Goal: Task Accomplishment & Management: Use online tool/utility

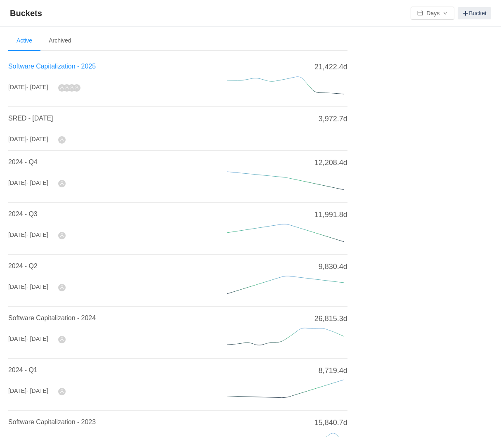
click at [46, 67] on span "Software Capitalization - 2025" at bounding box center [52, 66] width 88 height 7
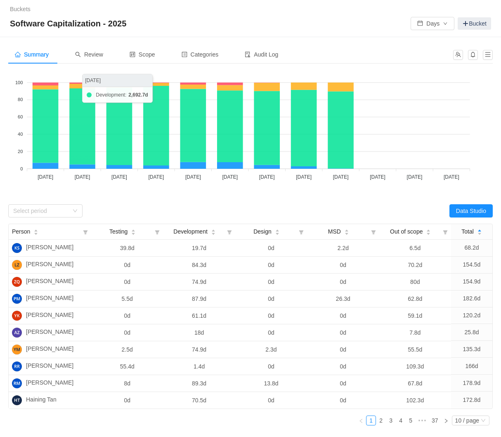
scroll to position [1, 0]
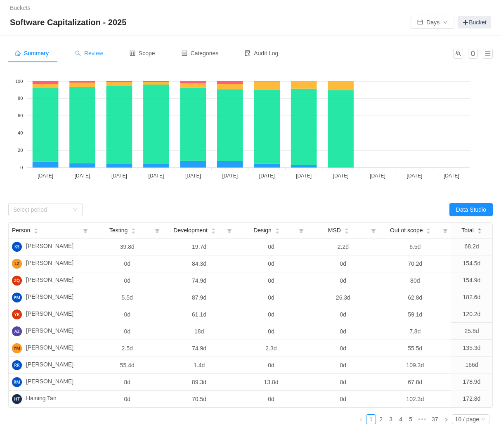
click at [92, 50] on span "Review" at bounding box center [89, 53] width 28 height 7
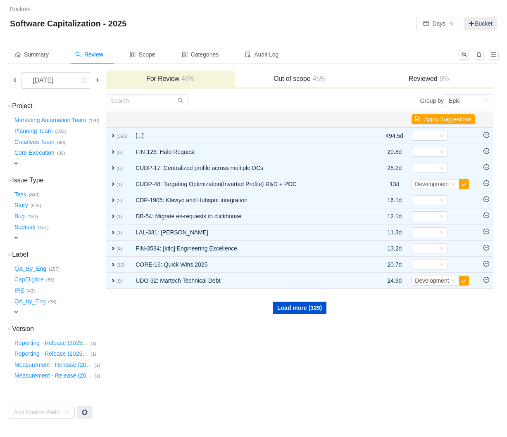
click at [38, 277] on button "CapEligible …" at bounding box center [29, 279] width 33 height 13
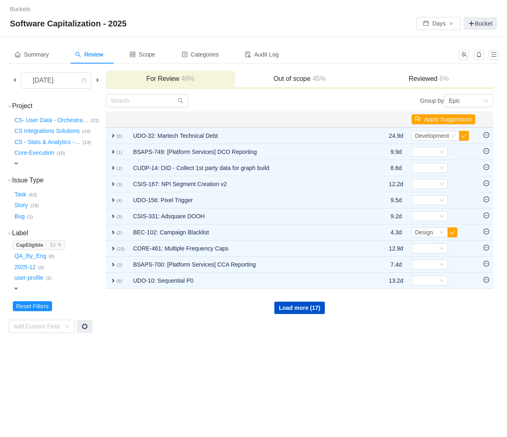
click at [160, 334] on div "Summary Review Scope Categories Audit Log [DATE] For Review 49% Out of scope 45…" at bounding box center [253, 189] width 507 height 305
click at [14, 83] on span at bounding box center [15, 80] width 10 height 9
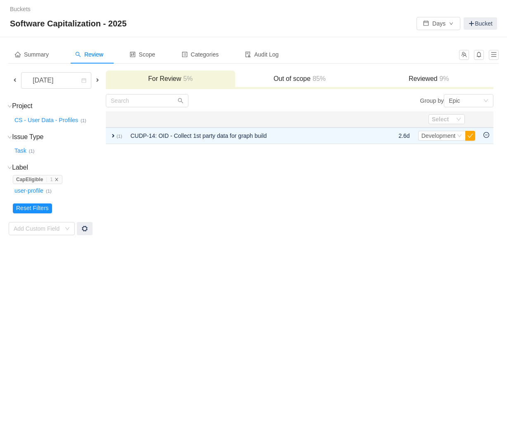
click at [58, 179] on icon "icon: close" at bounding box center [56, 179] width 3 height 3
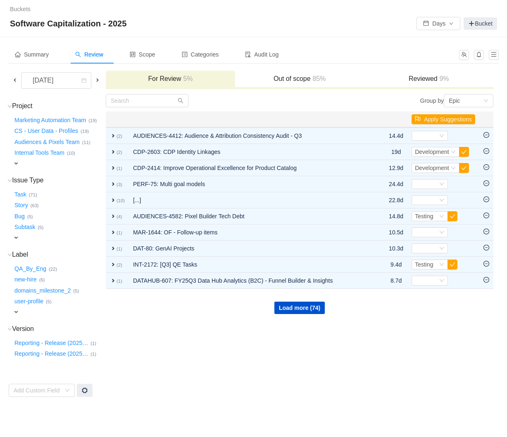
click at [17, 162] on span "expand" at bounding box center [16, 163] width 7 height 7
click at [18, 163] on div "Select value" at bounding box center [48, 164] width 65 height 8
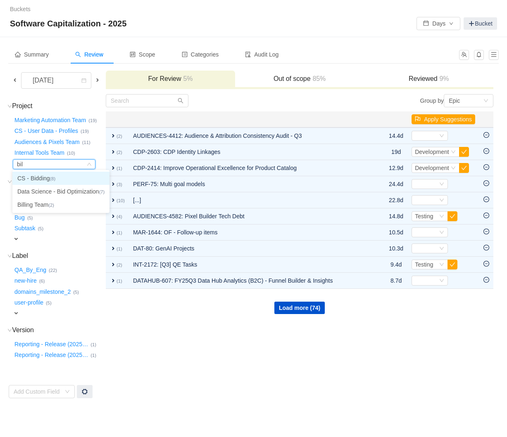
type input "bill"
click at [24, 182] on li "Billing Team (2)" at bounding box center [53, 178] width 83 height 13
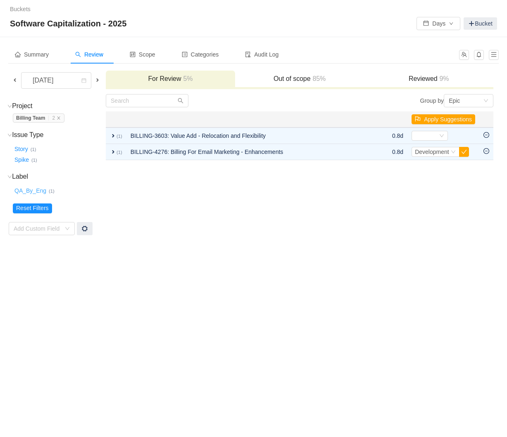
click at [40, 192] on button "QA_By_Eng …" at bounding box center [31, 190] width 36 height 13
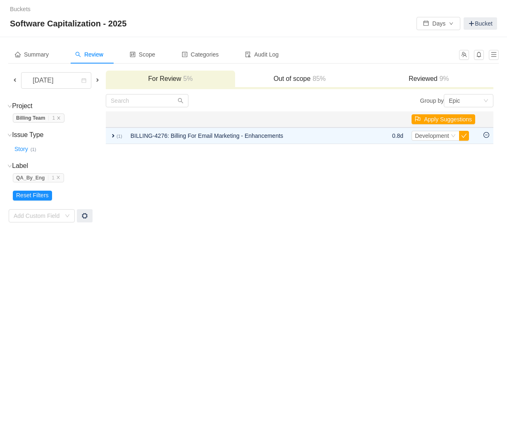
click at [62, 178] on span "QA_By_Eng … 1" at bounding box center [38, 177] width 51 height 9
click at [60, 178] on icon "icon: close" at bounding box center [58, 177] width 4 height 4
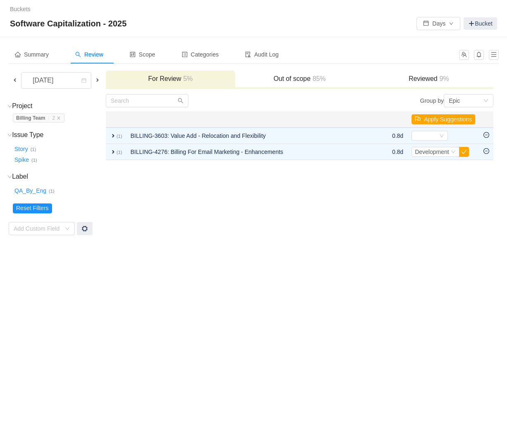
click at [31, 118] on strong "Billing Team" at bounding box center [30, 118] width 29 height 6
click at [45, 210] on button "Reset Filters" at bounding box center [32, 209] width 39 height 10
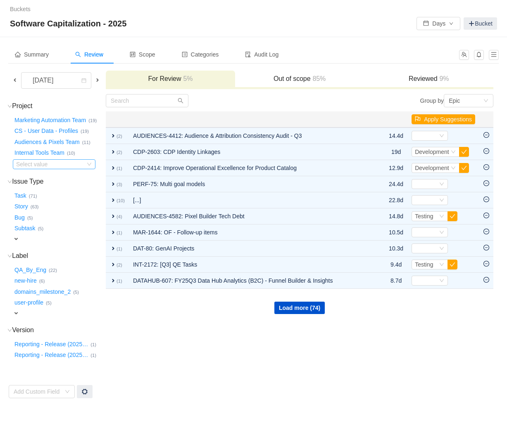
click at [51, 165] on div "Select value" at bounding box center [48, 164] width 65 height 8
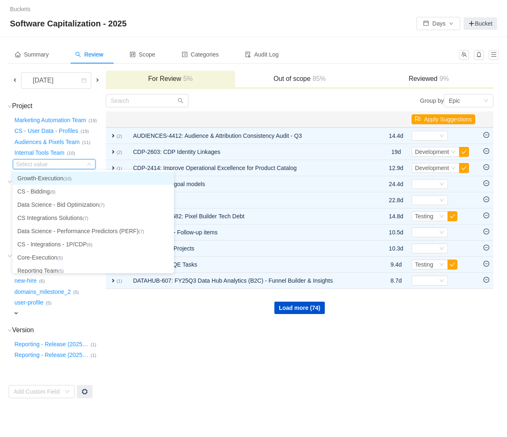
type input "b"
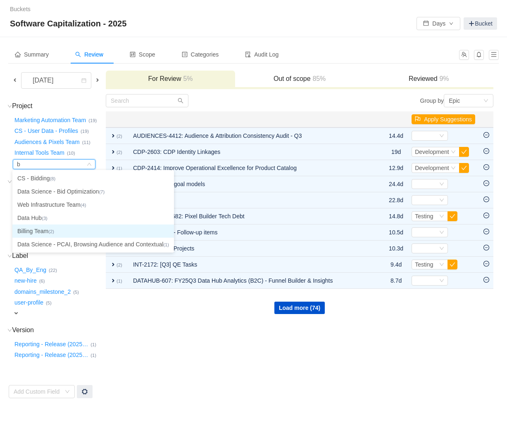
click at [51, 230] on small "(2)" at bounding box center [51, 231] width 6 height 5
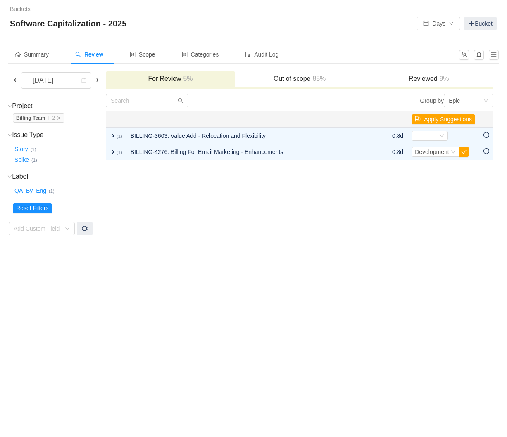
click at [98, 81] on span at bounding box center [97, 80] width 7 height 7
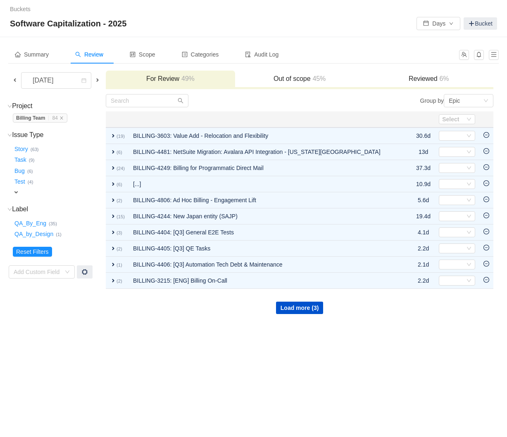
click at [21, 210] on h3 "Label (2) hide" at bounding box center [59, 209] width 92 height 8
click at [15, 189] on span "expand" at bounding box center [16, 192] width 7 height 7
click at [53, 272] on div "Add Custom Field" at bounding box center [37, 273] width 47 height 8
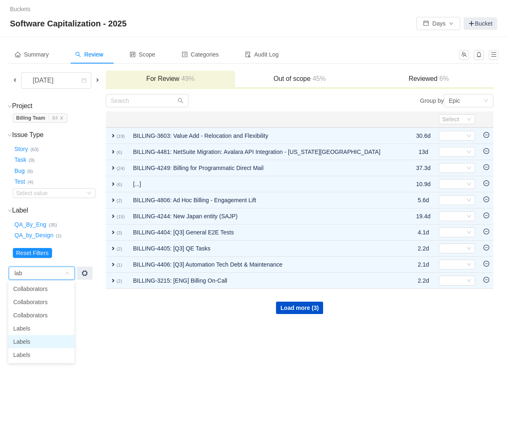
click at [56, 346] on li "Labels" at bounding box center [41, 341] width 66 height 13
click at [57, 276] on div "Add Custom Field" at bounding box center [37, 273] width 47 height 8
type input "labe"
click at [59, 287] on li "Labels" at bounding box center [41, 288] width 66 height 13
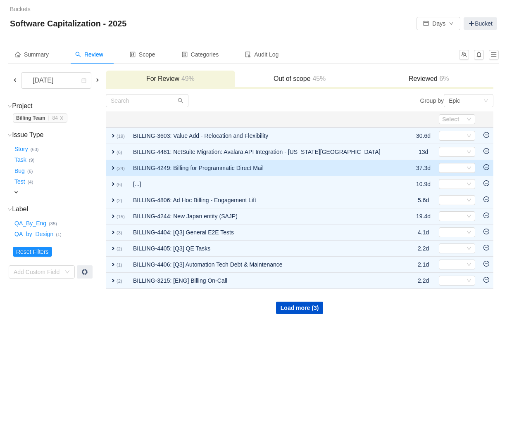
click at [116, 170] on span "expand" at bounding box center [113, 168] width 7 height 7
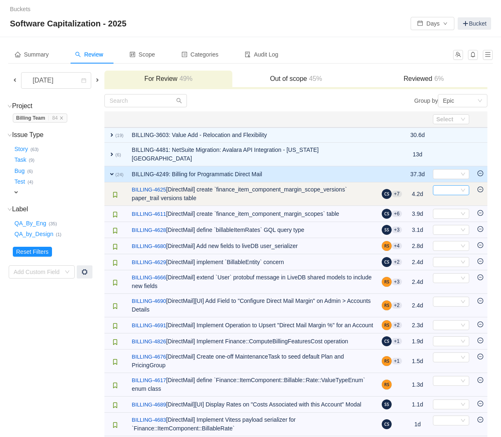
click at [466, 185] on div "Select" at bounding box center [451, 190] width 36 height 10
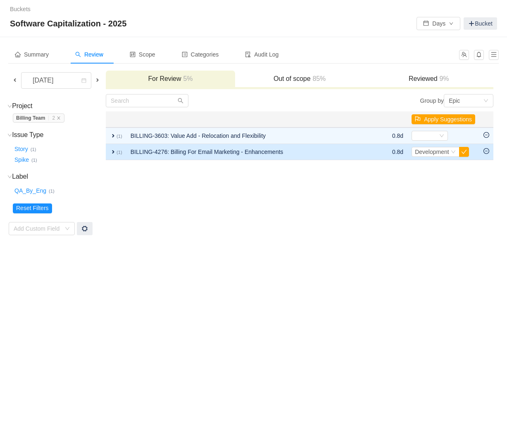
click at [116, 149] on span "expand" at bounding box center [113, 152] width 7 height 7
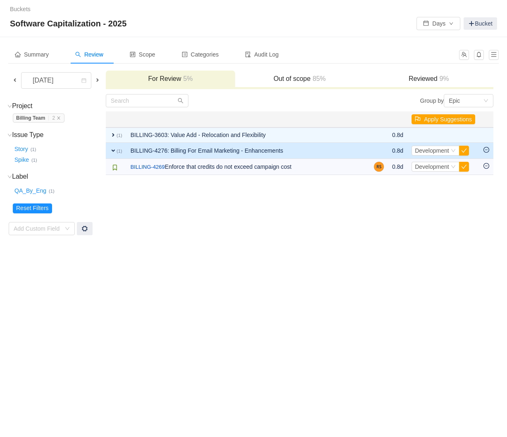
click at [17, 83] on span at bounding box center [15, 80] width 7 height 7
click at [55, 55] on div "Summary" at bounding box center [31, 54] width 47 height 19
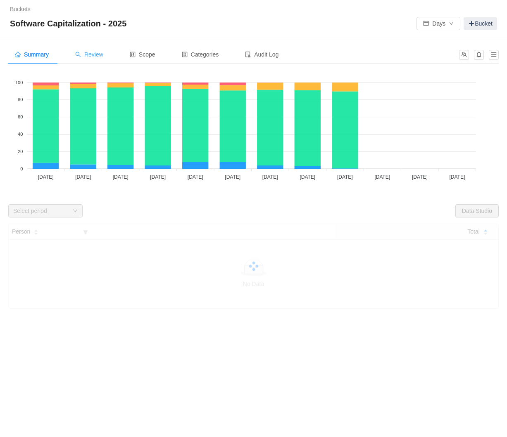
click at [83, 59] on div "Review" at bounding box center [89, 54] width 41 height 19
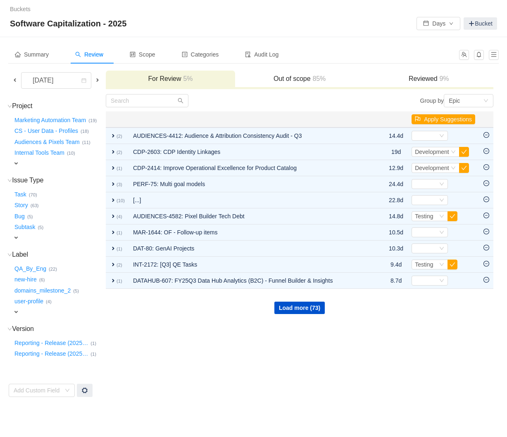
click at [15, 162] on span "expand" at bounding box center [16, 163] width 7 height 7
click at [69, 169] on div "Select value" at bounding box center [54, 164] width 83 height 10
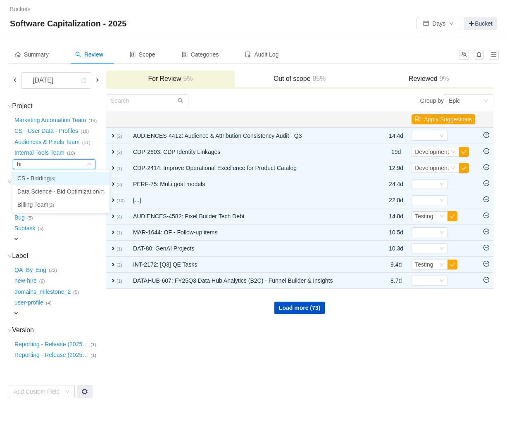
type input "bil"
click at [69, 183] on li "Billing Team (2)" at bounding box center [53, 178] width 83 height 13
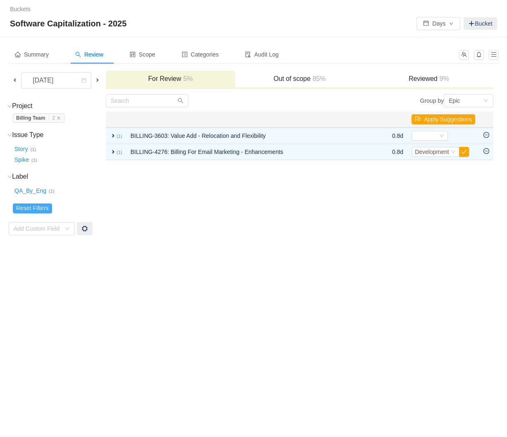
click at [32, 205] on button "Reset Filters" at bounding box center [32, 209] width 39 height 10
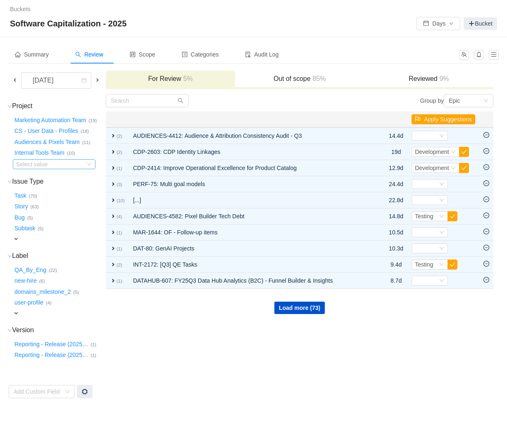
click at [42, 164] on div "Select value" at bounding box center [48, 164] width 65 height 8
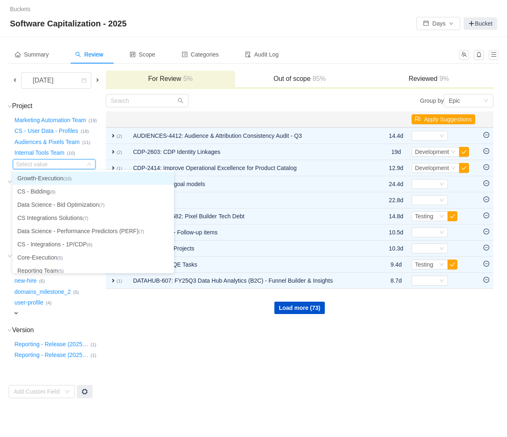
type input "b"
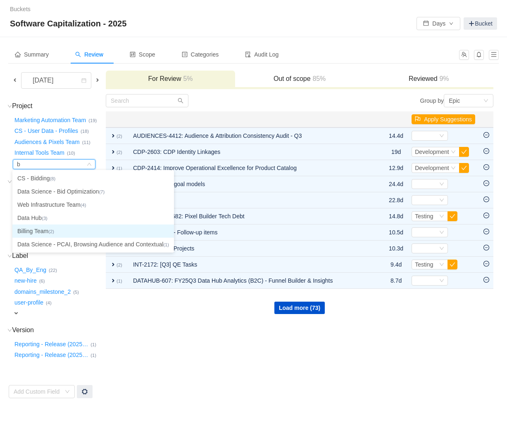
click at [45, 231] on li "Billing Team (2)" at bounding box center [92, 231] width 161 height 13
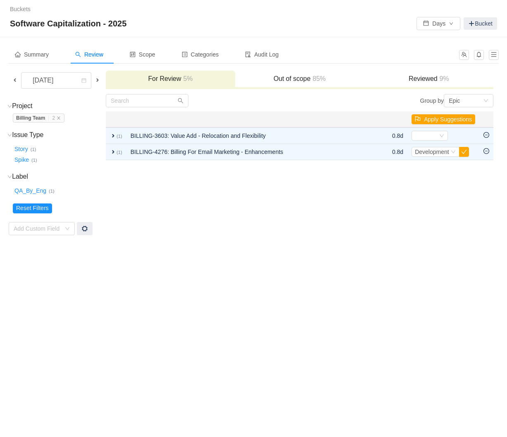
click at [316, 81] on span "85%" at bounding box center [317, 78] width 15 height 7
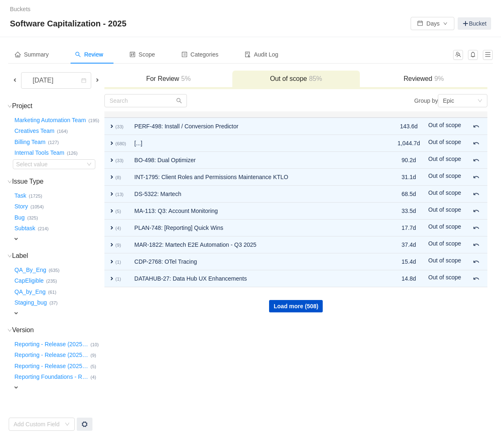
click at [162, 75] on h3 "For Review 5%" at bounding box center [168, 79] width 119 height 8
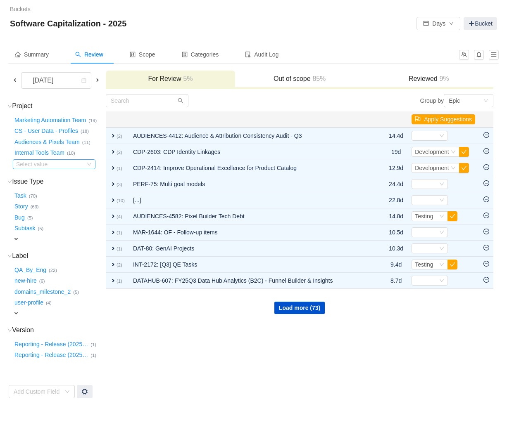
click at [39, 166] on div "Select value" at bounding box center [48, 164] width 65 height 8
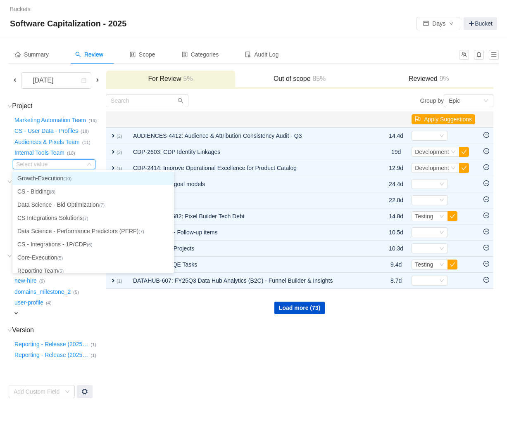
type input "b"
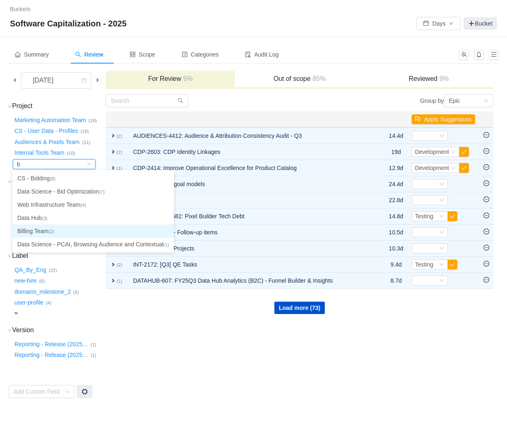
click at [54, 229] on small "(2)" at bounding box center [51, 231] width 6 height 5
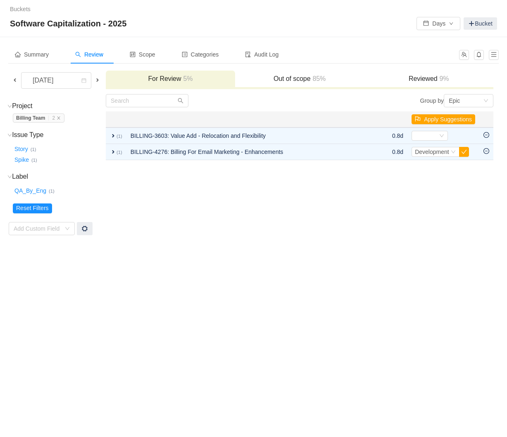
click at [278, 72] on div "Out of scope 85%" at bounding box center [299, 80] width 129 height 18
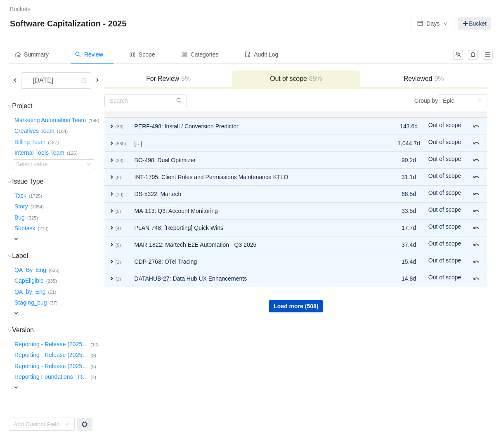
click at [31, 142] on button "Billing Team …" at bounding box center [30, 141] width 35 height 13
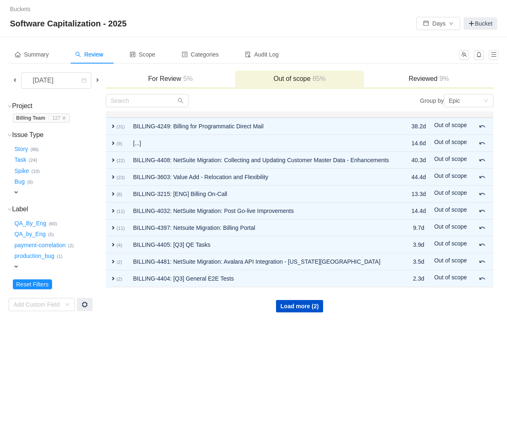
click at [172, 78] on h3 "For Review 5%" at bounding box center [170, 79] width 121 height 8
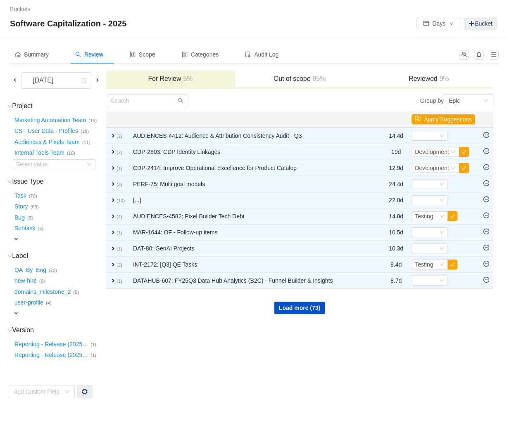
click at [45, 169] on div "Select value" at bounding box center [54, 164] width 83 height 10
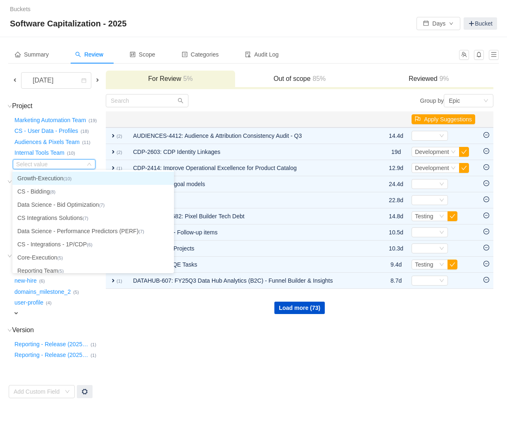
type input "b"
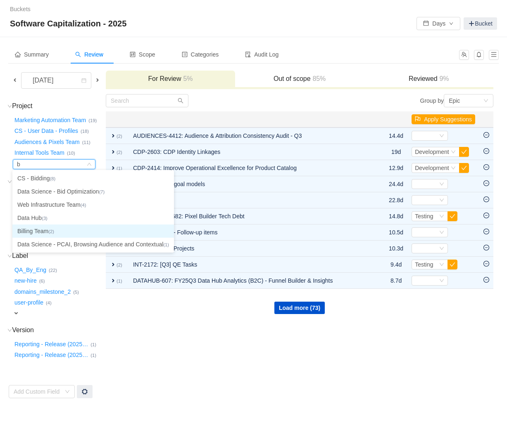
click at [54, 232] on small "(2)" at bounding box center [51, 231] width 6 height 5
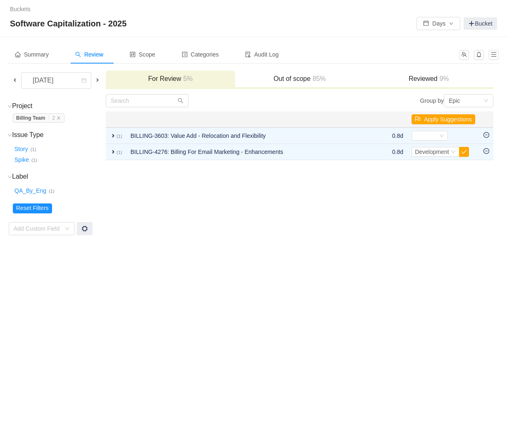
click at [264, 80] on h3 "Out of scope 85%" at bounding box center [299, 79] width 121 height 8
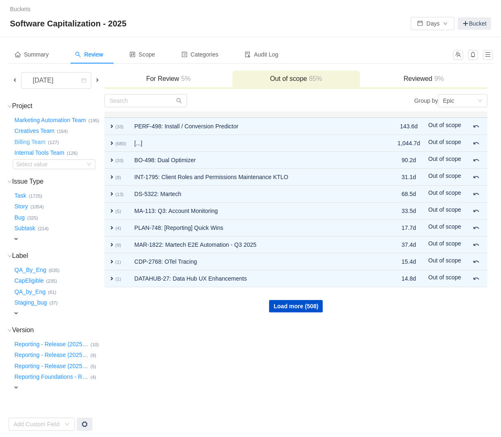
click at [30, 143] on button "Billing Team …" at bounding box center [30, 141] width 35 height 13
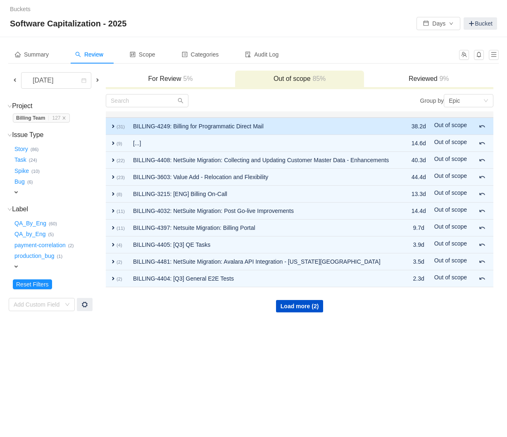
click at [110, 128] on span "expand" at bounding box center [113, 126] width 7 height 7
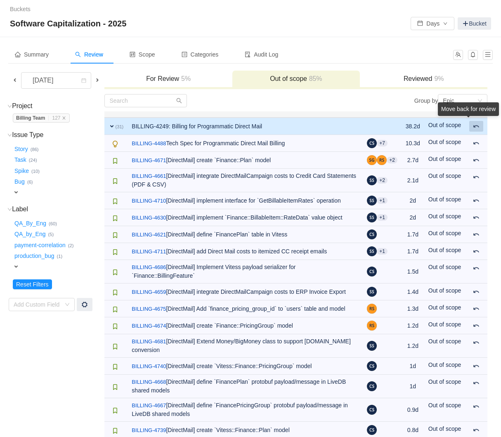
click at [481, 128] on button at bounding box center [476, 126] width 14 height 11
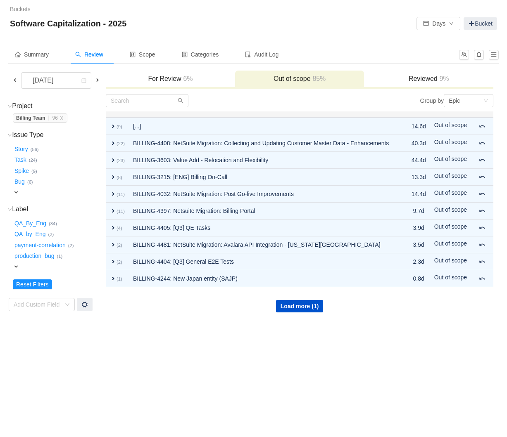
click at [175, 72] on div "For Review 6%" at bounding box center [170, 80] width 129 height 18
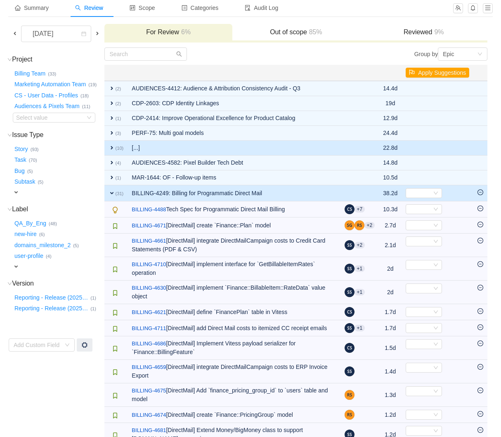
scroll to position [36, 0]
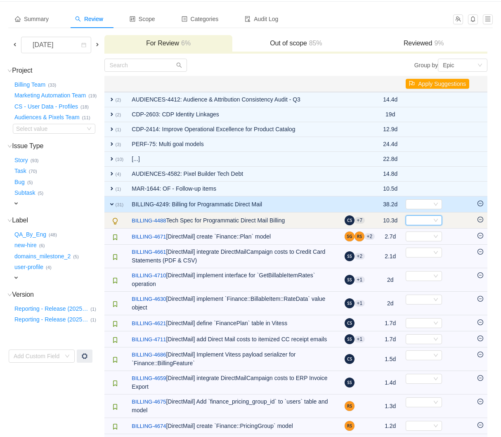
click at [435, 218] on icon "icon: down" at bounding box center [435, 220] width 5 height 5
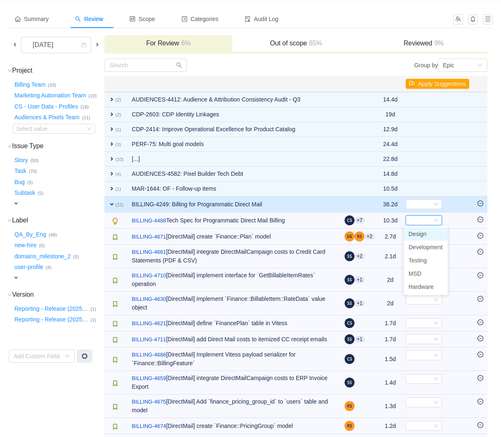
click at [432, 233] on li "Design" at bounding box center [426, 233] width 44 height 13
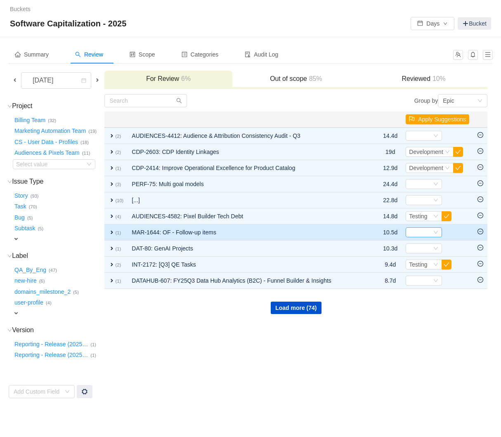
scroll to position [0, 0]
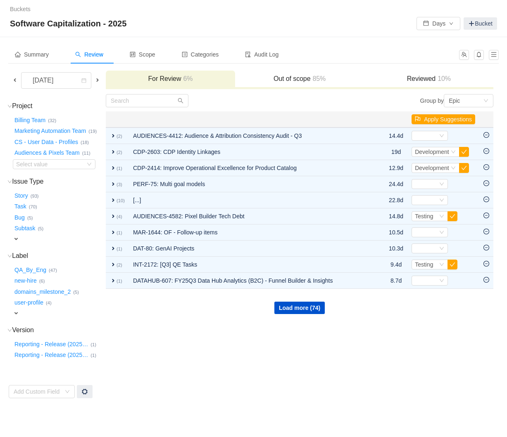
click at [296, 76] on h3 "Out of scope 85%" at bounding box center [299, 79] width 121 height 8
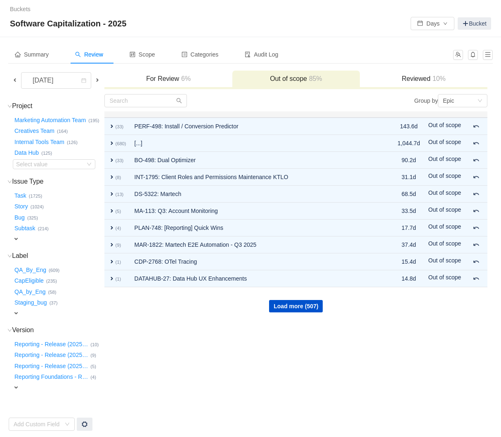
click at [161, 83] on div "For Review 6%" at bounding box center [168, 80] width 128 height 18
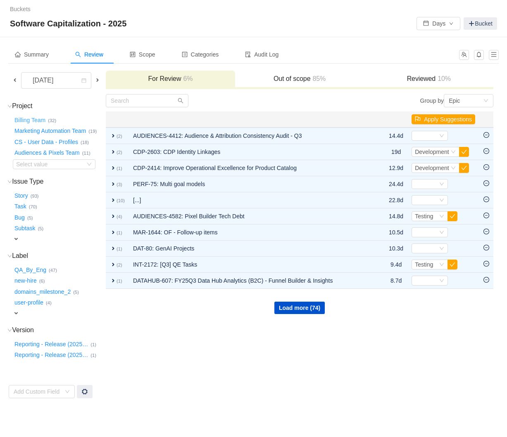
click at [36, 121] on button "Billing Team …" at bounding box center [30, 120] width 35 height 13
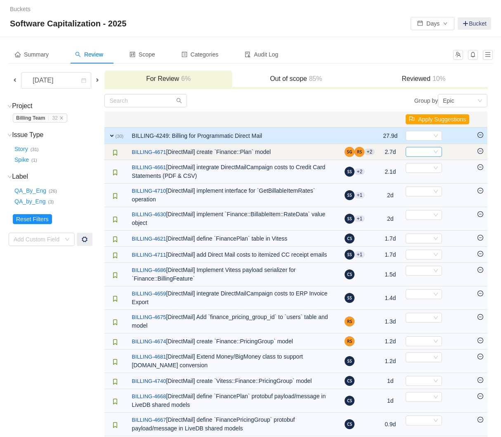
click at [433, 152] on icon "icon: down" at bounding box center [435, 151] width 5 height 5
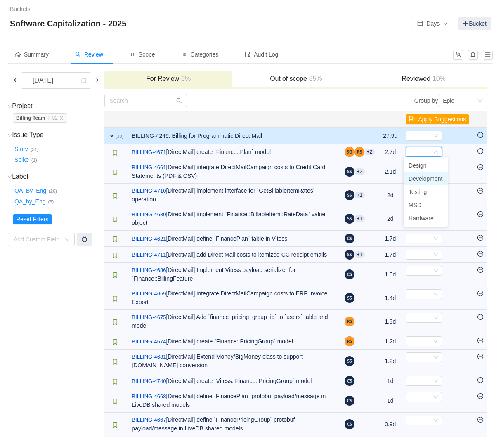
click at [430, 176] on span "Development" at bounding box center [426, 178] width 34 height 7
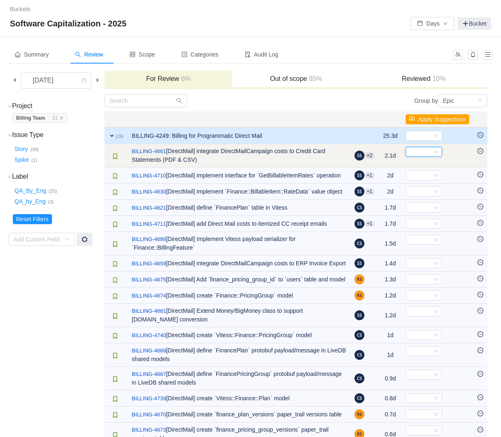
click at [436, 152] on icon "icon: down" at bounding box center [435, 151] width 5 height 5
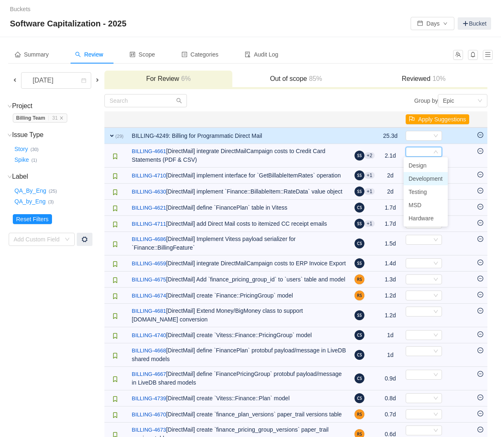
click at [430, 180] on span "Development" at bounding box center [426, 178] width 34 height 7
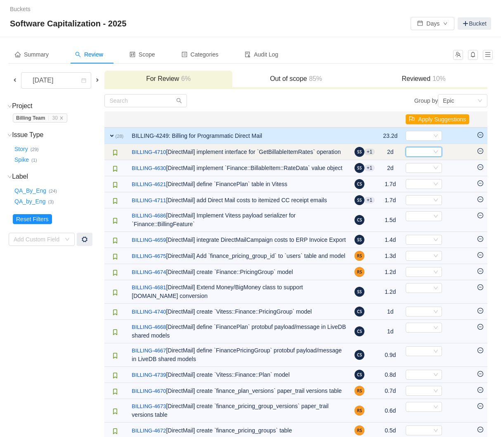
click at [431, 151] on div "Select" at bounding box center [424, 152] width 36 height 10
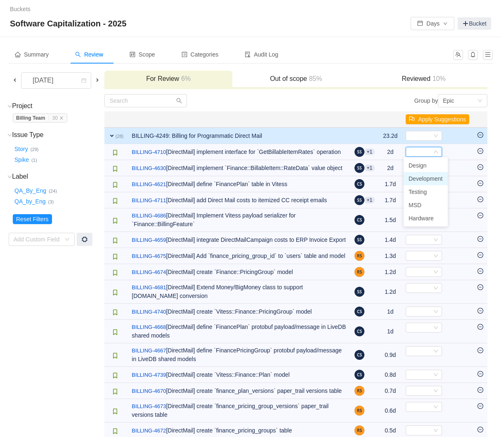
click at [426, 175] on span "Development" at bounding box center [426, 178] width 34 height 7
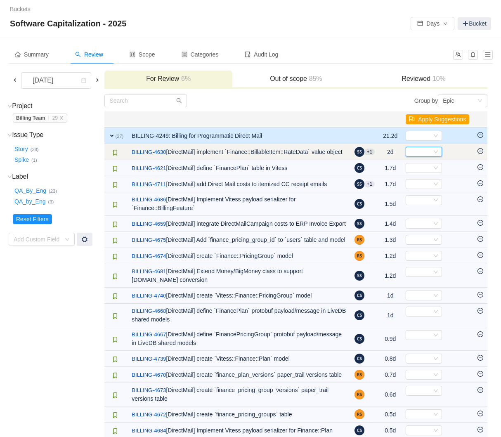
click at [428, 154] on div "Select" at bounding box center [420, 151] width 23 height 9
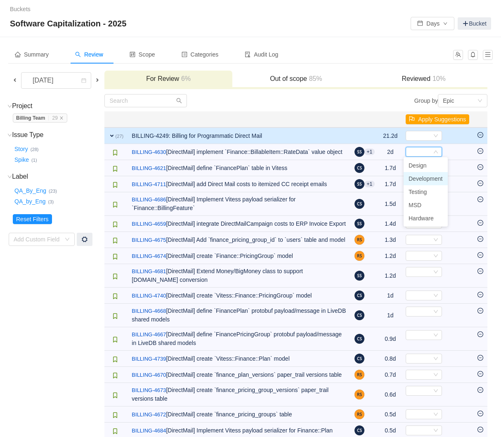
click at [424, 179] on span "Development" at bounding box center [426, 178] width 34 height 7
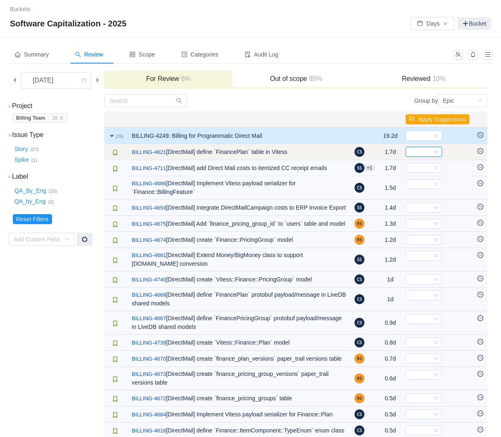
click at [428, 153] on div "Select" at bounding box center [420, 151] width 23 height 9
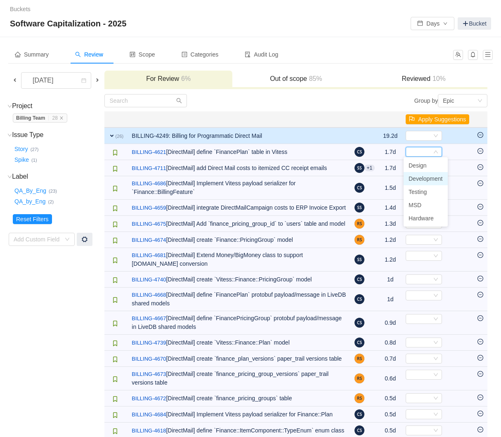
click at [426, 174] on li "Development" at bounding box center [426, 178] width 44 height 13
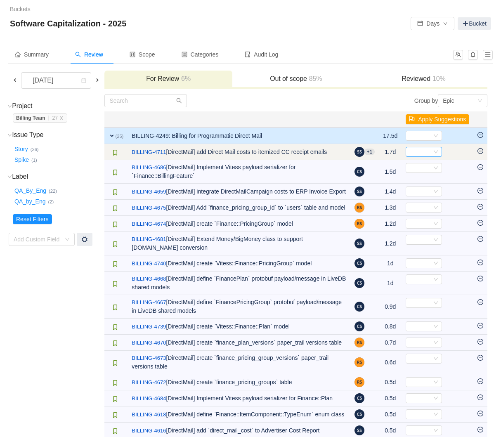
click at [428, 153] on div "Select" at bounding box center [420, 151] width 23 height 9
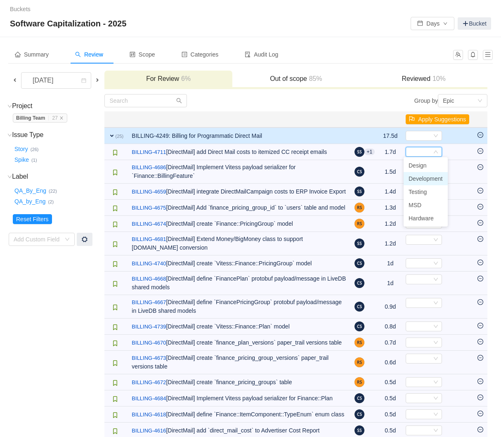
click at [426, 177] on span "Development" at bounding box center [426, 178] width 34 height 7
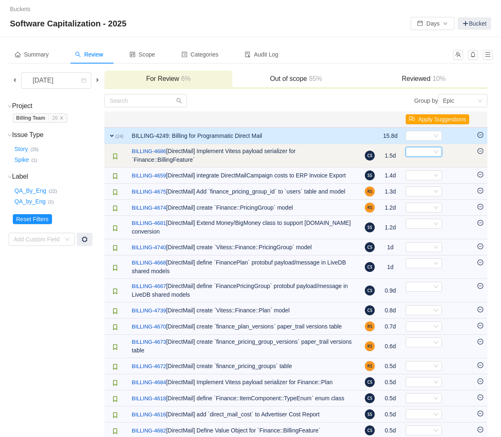
click at [426, 153] on div "Select" at bounding box center [420, 151] width 23 height 9
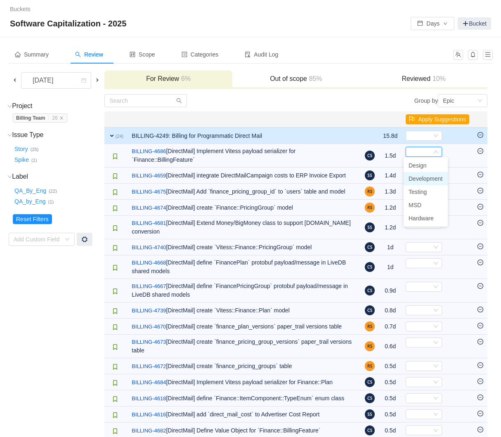
click at [424, 175] on span "Development" at bounding box center [426, 178] width 34 height 7
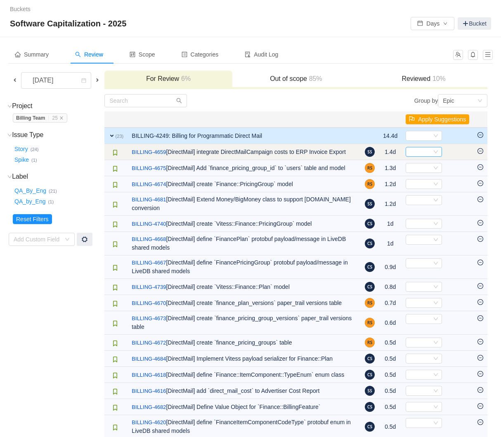
click at [417, 152] on div "Select" at bounding box center [420, 151] width 23 height 9
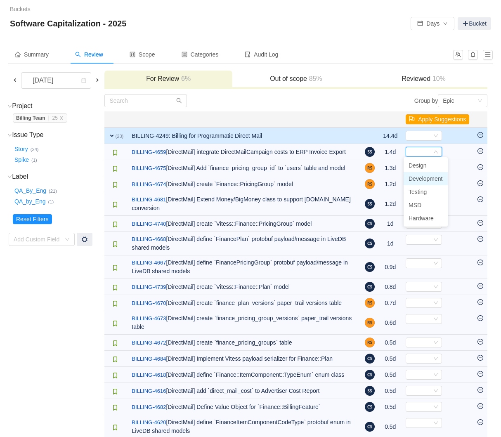
click at [420, 175] on span "Development" at bounding box center [426, 178] width 34 height 7
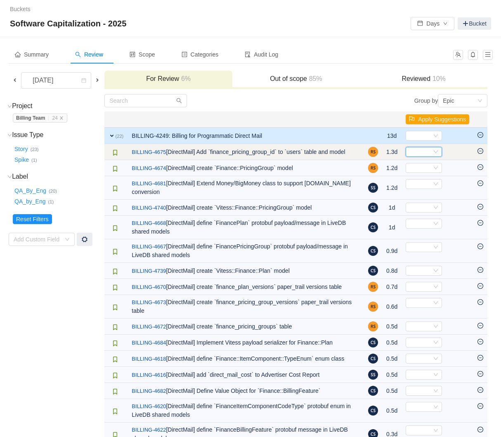
click at [423, 153] on div "Select" at bounding box center [420, 151] width 23 height 9
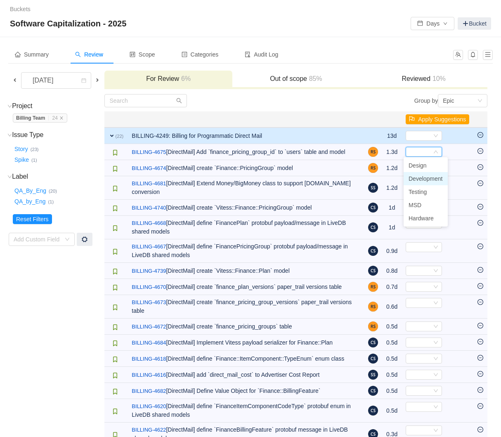
click at [426, 181] on span "Development" at bounding box center [426, 178] width 34 height 7
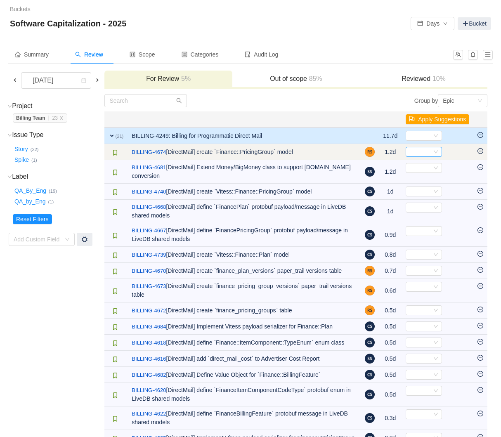
click at [426, 152] on div "Select" at bounding box center [420, 151] width 23 height 9
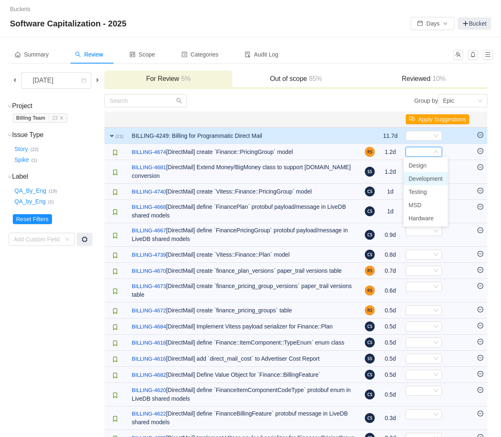
click at [424, 180] on span "Development" at bounding box center [426, 178] width 34 height 7
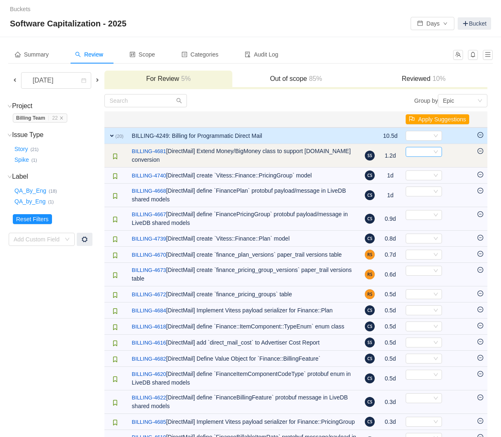
click at [426, 152] on div "Select" at bounding box center [420, 151] width 23 height 9
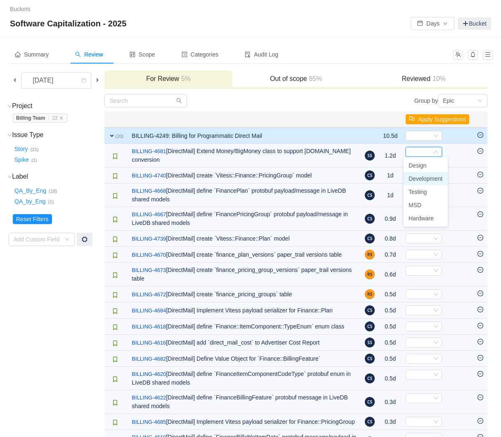
click at [427, 182] on span "Development" at bounding box center [426, 178] width 34 height 7
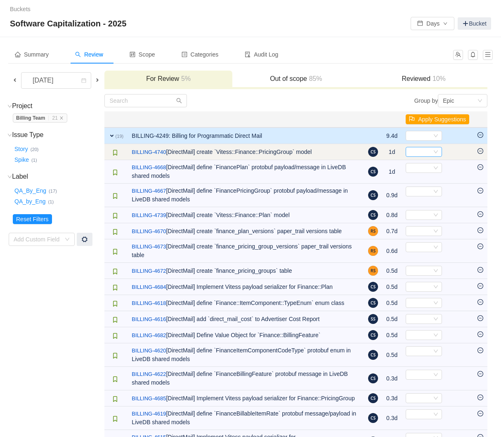
click at [425, 152] on div "Select" at bounding box center [420, 151] width 23 height 9
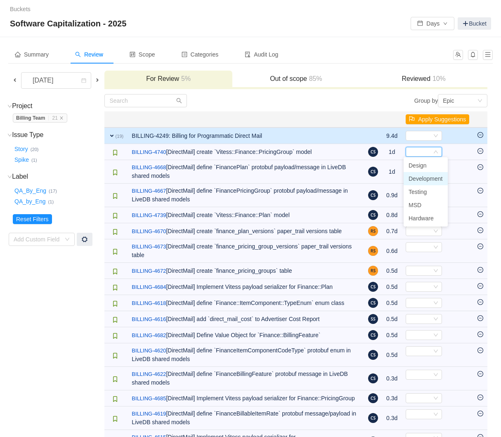
click at [426, 177] on span "Development" at bounding box center [426, 178] width 34 height 7
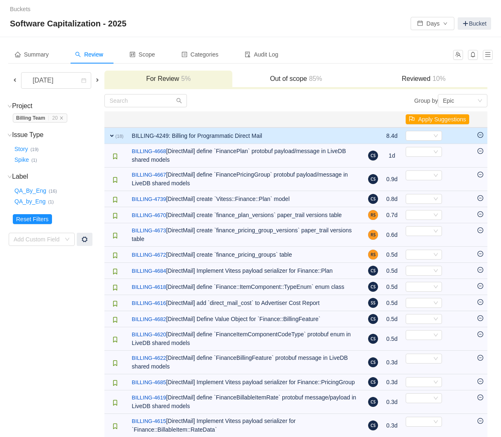
click at [423, 154] on div "Select" at bounding box center [420, 151] width 23 height 9
click at [422, 181] on span "Development" at bounding box center [426, 178] width 34 height 7
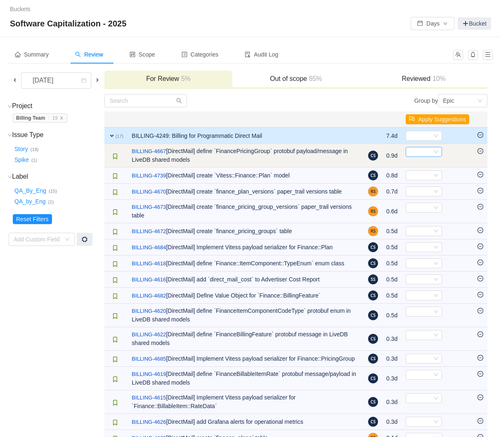
click at [417, 153] on div "Select" at bounding box center [420, 151] width 23 height 9
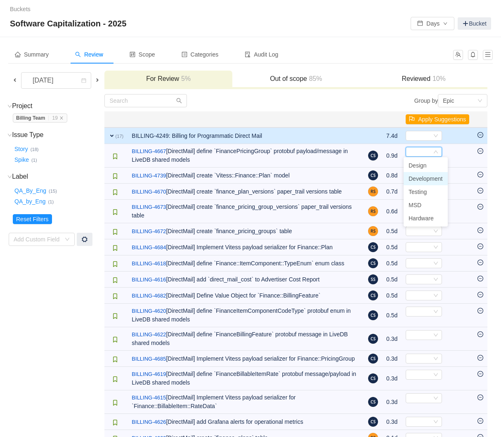
click at [417, 178] on span "Development" at bounding box center [426, 178] width 34 height 7
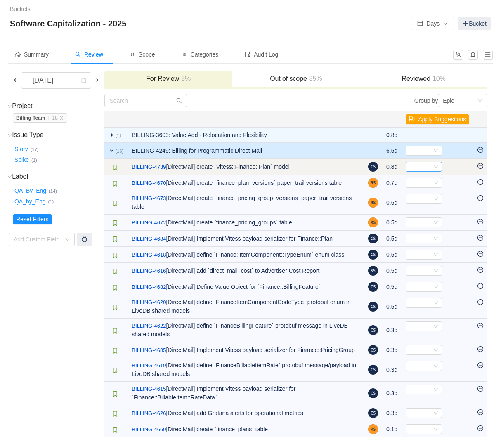
click at [416, 163] on div "Select" at bounding box center [420, 166] width 23 height 9
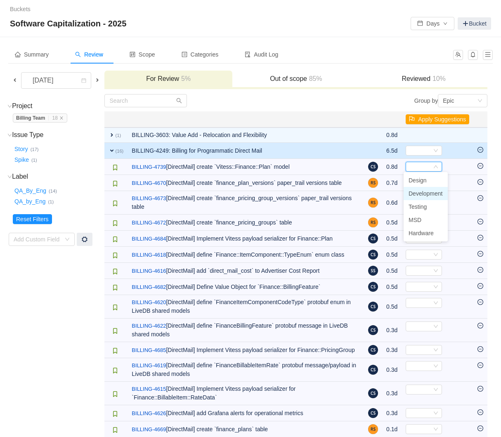
click at [417, 190] on span "Development" at bounding box center [426, 193] width 34 height 7
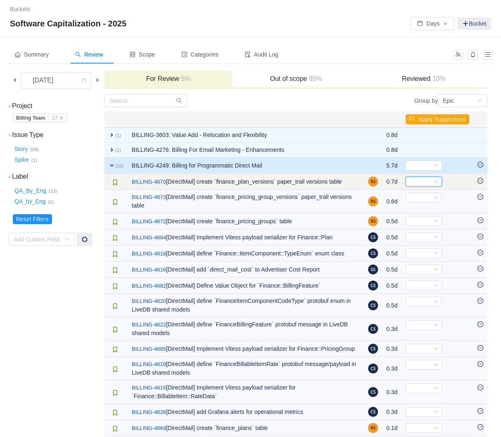
click at [418, 179] on div "Select" at bounding box center [420, 181] width 23 height 9
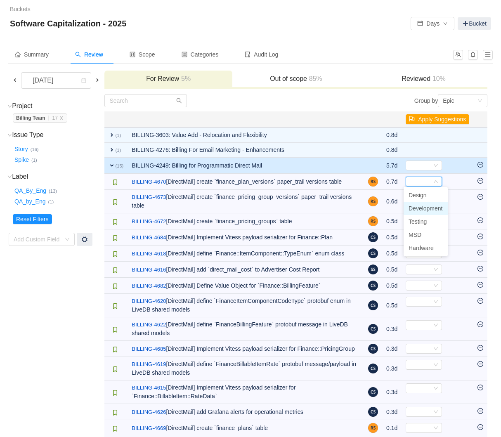
click at [422, 206] on span "Development" at bounding box center [426, 208] width 34 height 7
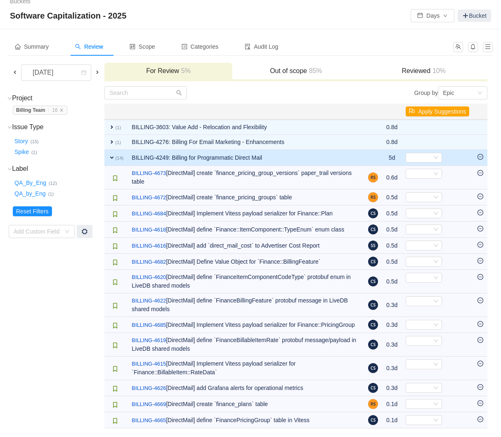
scroll to position [21, 0]
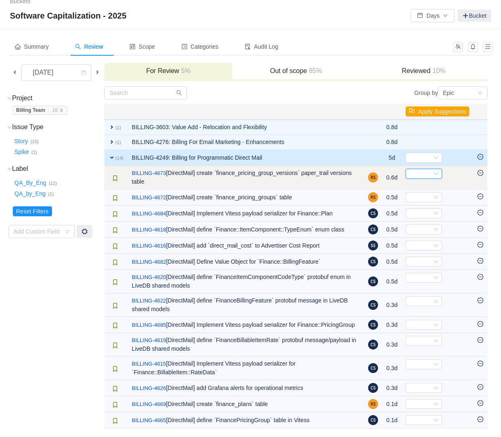
click at [419, 169] on div "Select" at bounding box center [420, 173] width 23 height 9
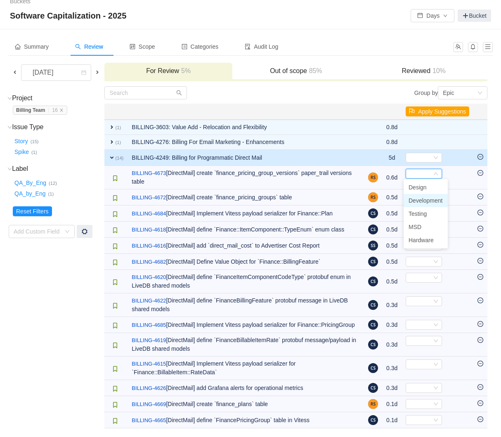
click at [421, 197] on span "Development" at bounding box center [426, 200] width 34 height 7
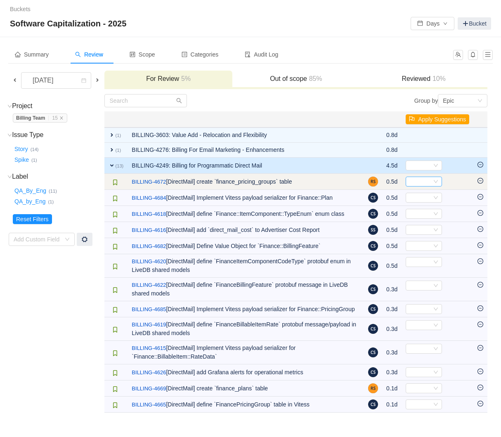
scroll to position [0, 0]
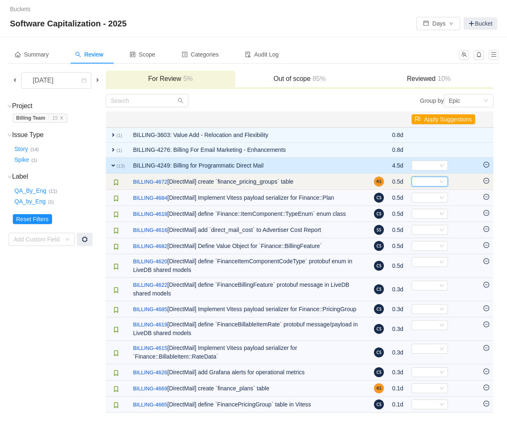
click at [417, 178] on div "Select" at bounding box center [425, 181] width 23 height 9
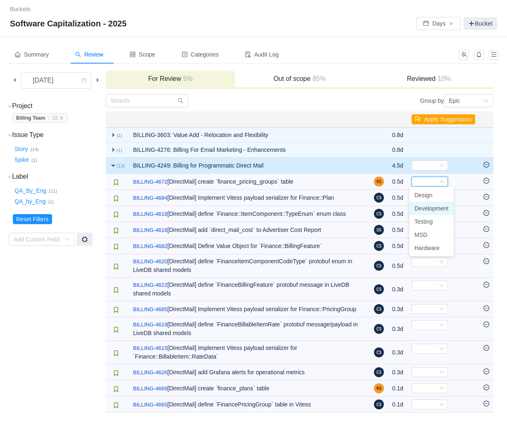
click at [421, 206] on span "Development" at bounding box center [431, 208] width 34 height 7
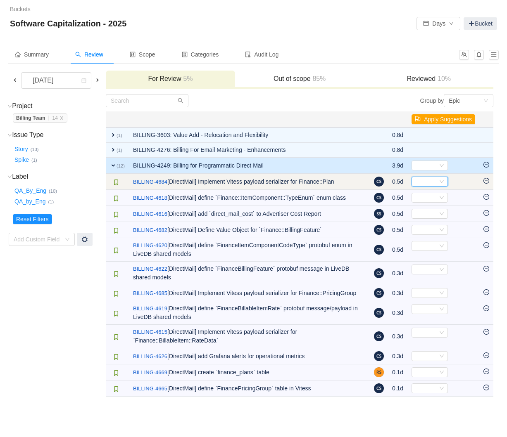
click at [421, 179] on div "Select" at bounding box center [425, 181] width 23 height 9
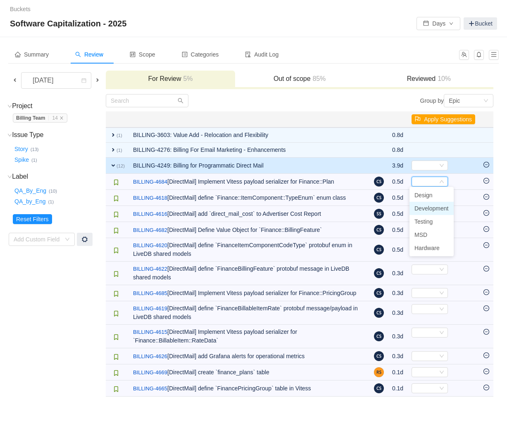
click at [424, 206] on span "Development" at bounding box center [431, 208] width 34 height 7
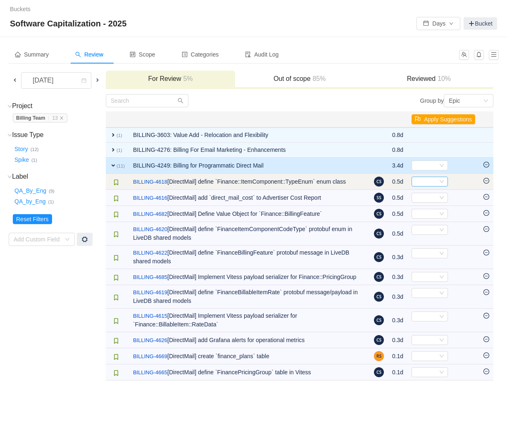
click at [426, 183] on div "Select" at bounding box center [425, 181] width 23 height 9
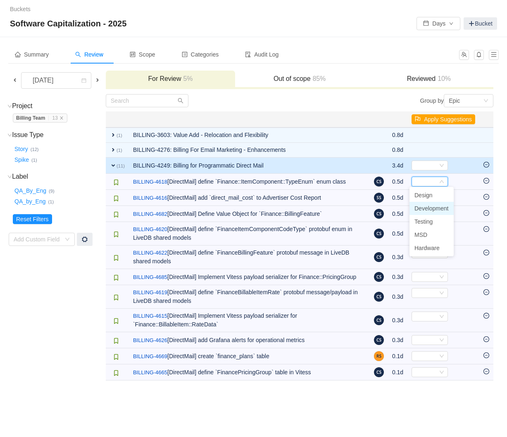
click at [427, 206] on span "Development" at bounding box center [431, 208] width 34 height 7
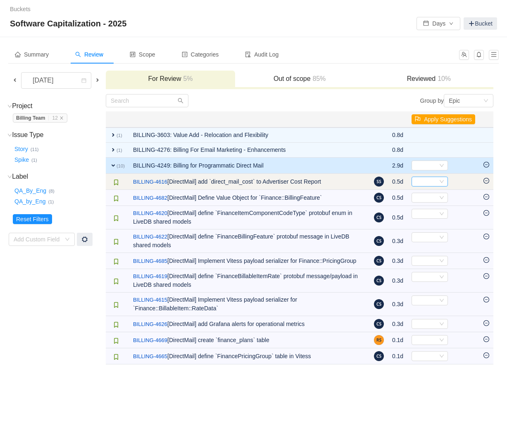
click at [428, 181] on div "Select" at bounding box center [425, 181] width 23 height 9
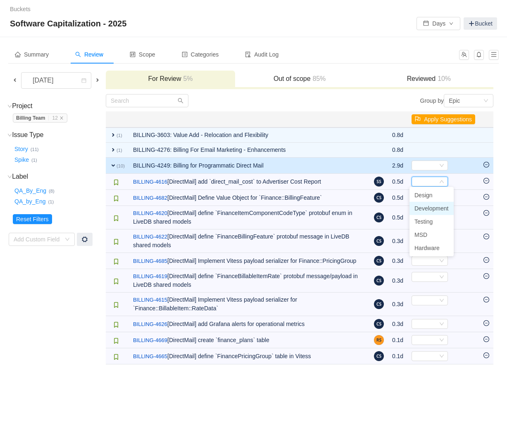
click at [429, 203] on li "Development" at bounding box center [431, 208] width 44 height 13
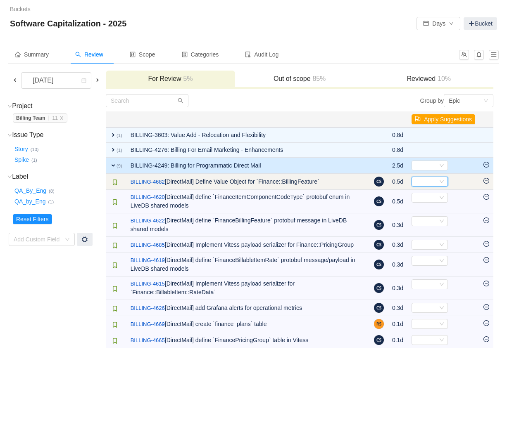
click at [428, 184] on div "Select" at bounding box center [425, 181] width 23 height 9
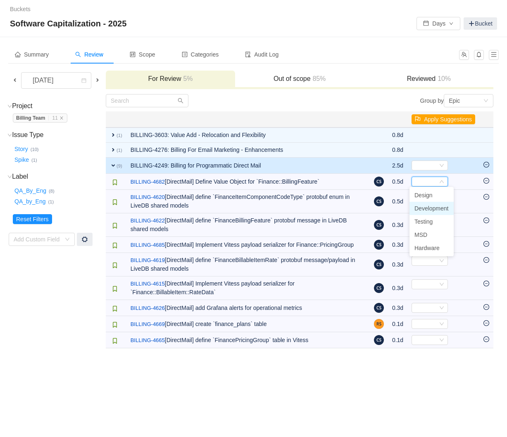
click at [433, 205] on span "Development" at bounding box center [431, 208] width 34 height 7
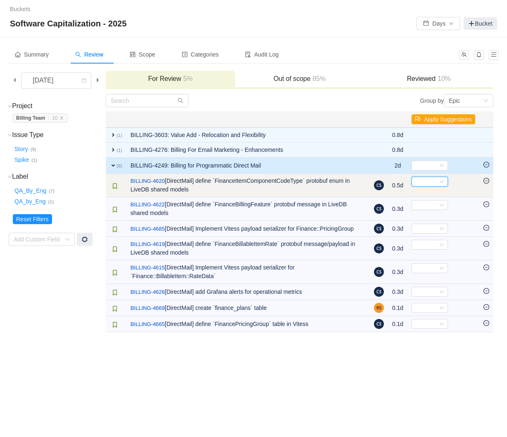
click at [432, 183] on div "Select" at bounding box center [425, 181] width 23 height 9
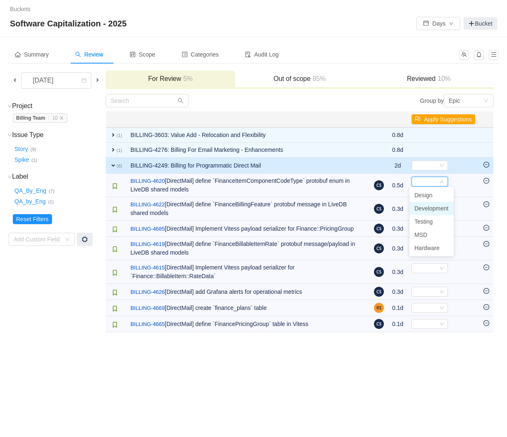
click at [433, 208] on span "Development" at bounding box center [431, 208] width 34 height 7
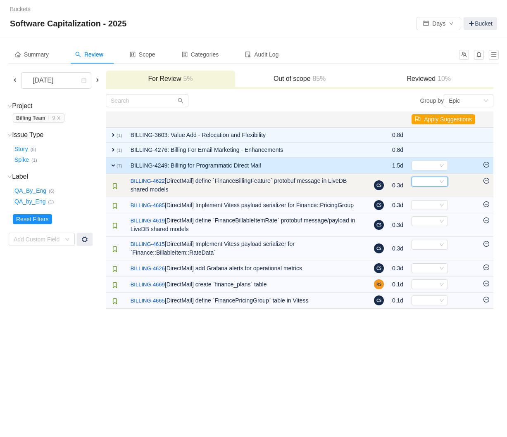
click at [430, 182] on div "Select" at bounding box center [425, 181] width 23 height 9
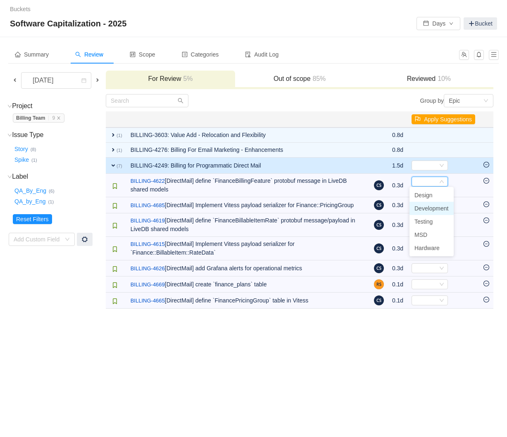
click at [431, 208] on span "Development" at bounding box center [431, 208] width 34 height 7
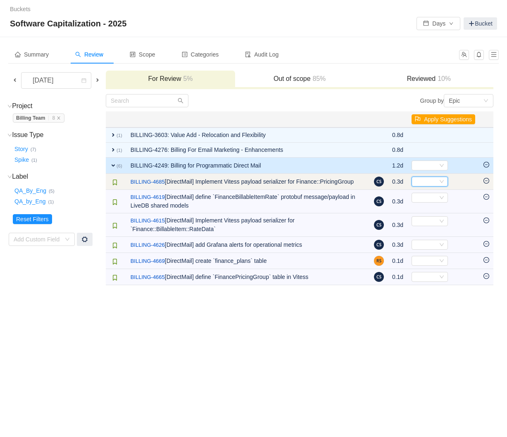
click at [429, 182] on div "Select" at bounding box center [425, 181] width 23 height 9
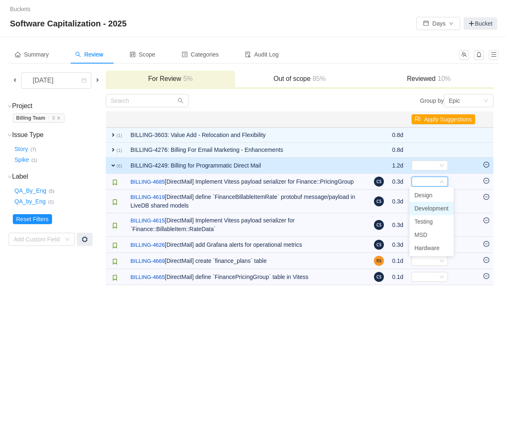
click at [430, 207] on span "Development" at bounding box center [431, 208] width 34 height 7
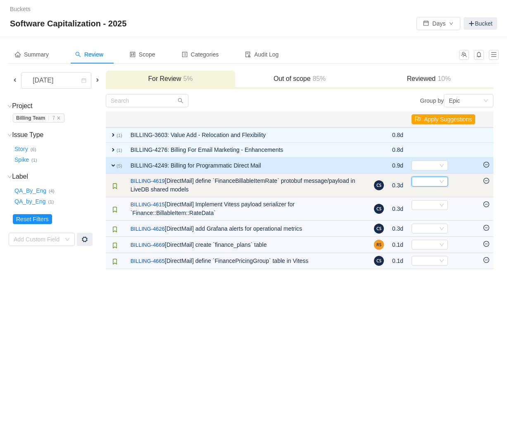
click at [429, 185] on div "Select" at bounding box center [425, 181] width 23 height 9
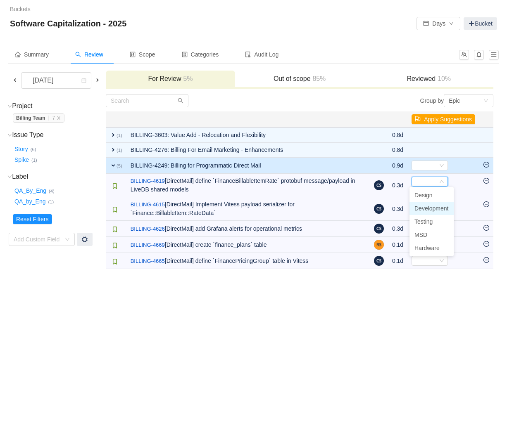
click at [430, 209] on span "Development" at bounding box center [431, 208] width 34 height 7
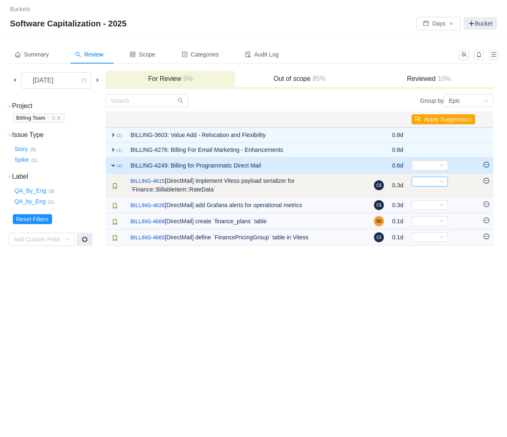
click at [426, 186] on td "Select Out of scope" at bounding box center [443, 186] width 72 height 24
click at [426, 182] on div "Select" at bounding box center [425, 181] width 23 height 9
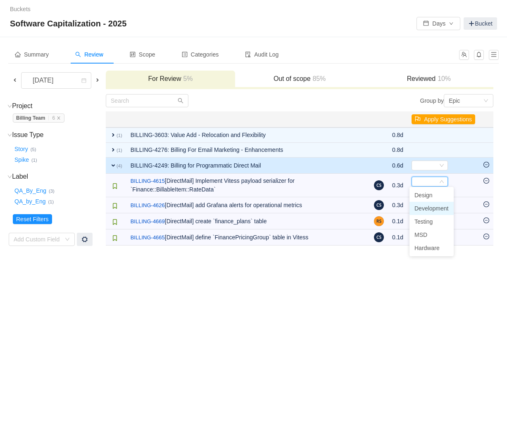
click at [427, 207] on span "Development" at bounding box center [431, 208] width 34 height 7
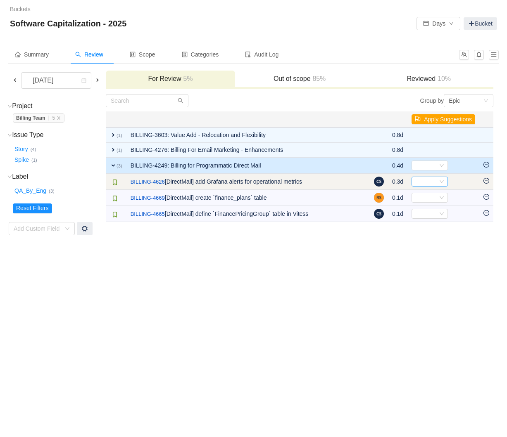
click at [426, 183] on div "Select" at bounding box center [425, 181] width 23 height 9
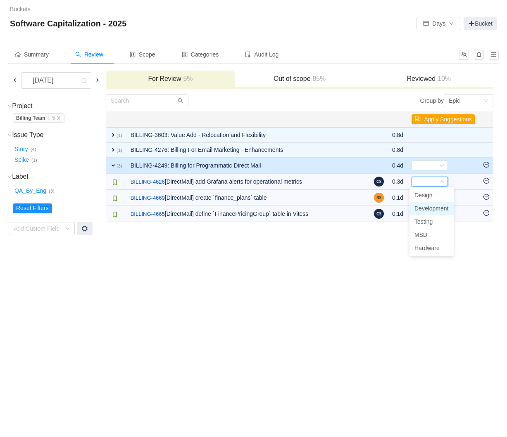
click at [428, 205] on span "Development" at bounding box center [431, 208] width 34 height 7
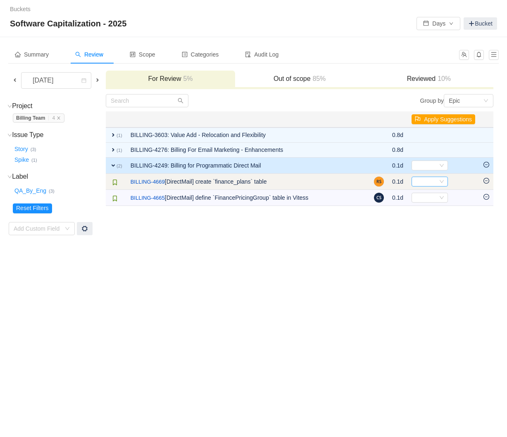
click at [427, 182] on div "Select" at bounding box center [425, 181] width 23 height 9
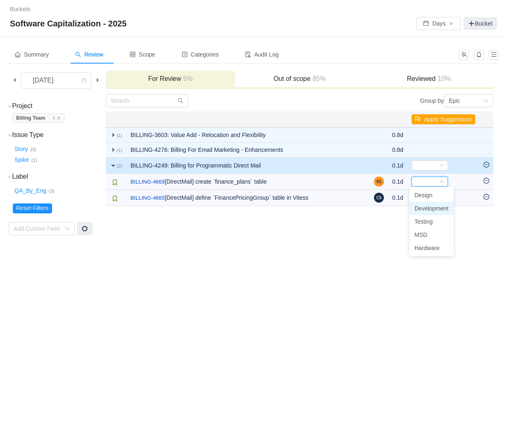
click at [428, 204] on li "Development" at bounding box center [431, 208] width 44 height 13
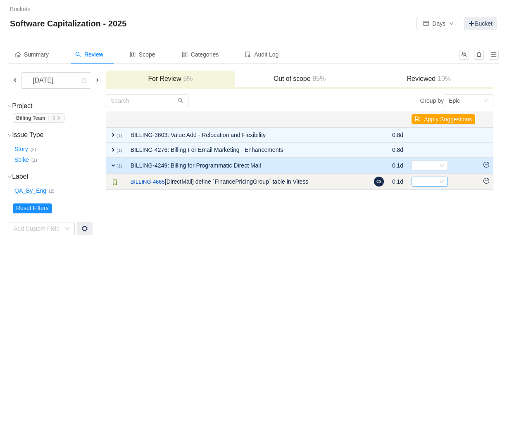
click at [427, 181] on div "Select" at bounding box center [425, 181] width 23 height 9
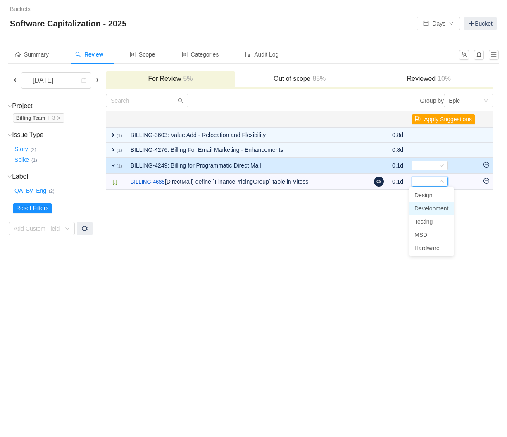
click at [427, 211] on span "Development" at bounding box center [431, 208] width 34 height 7
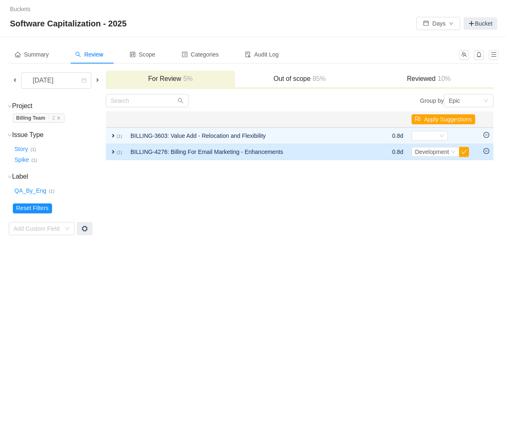
click at [483, 152] on icon "icon: minus-circle" at bounding box center [486, 151] width 6 height 6
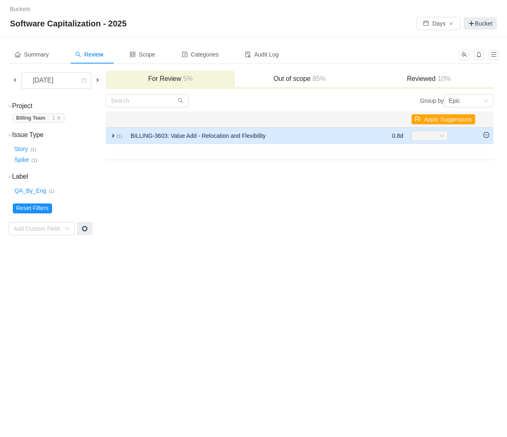
click at [486, 133] on icon "icon: minus-circle" at bounding box center [486, 135] width 6 height 6
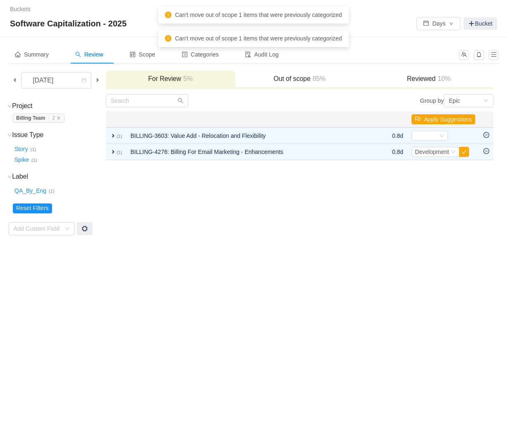
click at [294, 76] on h3 "Out of scope 85%" at bounding box center [299, 79] width 121 height 8
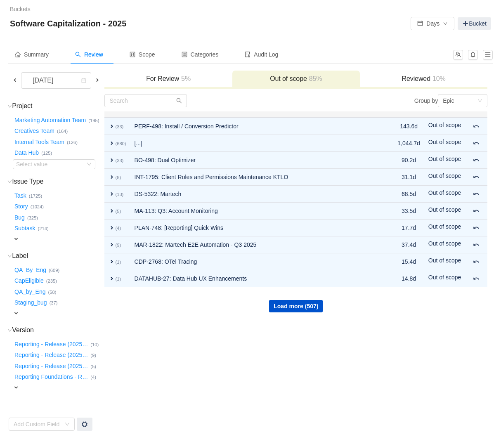
click at [191, 79] on span "5%" at bounding box center [185, 78] width 12 height 7
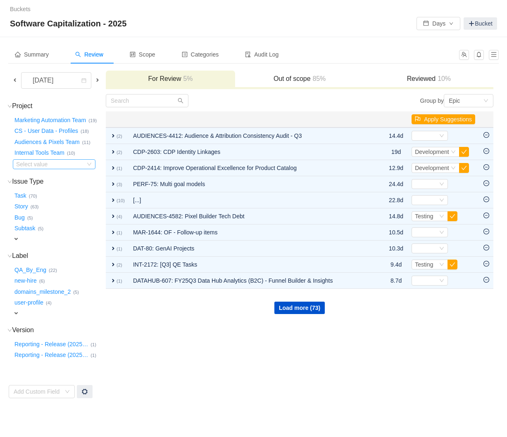
click at [94, 164] on div "Select value" at bounding box center [54, 164] width 83 height 10
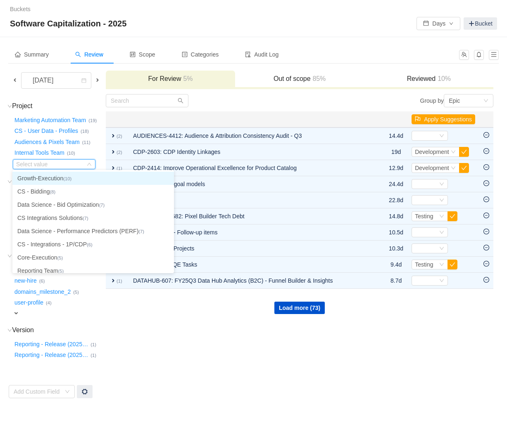
type input "b"
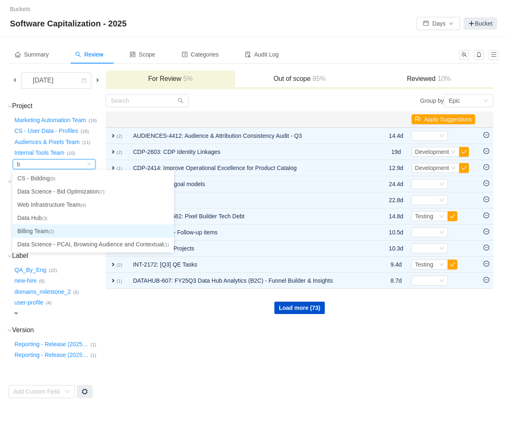
click at [59, 232] on li "Billing Team (2)" at bounding box center [92, 231] width 161 height 13
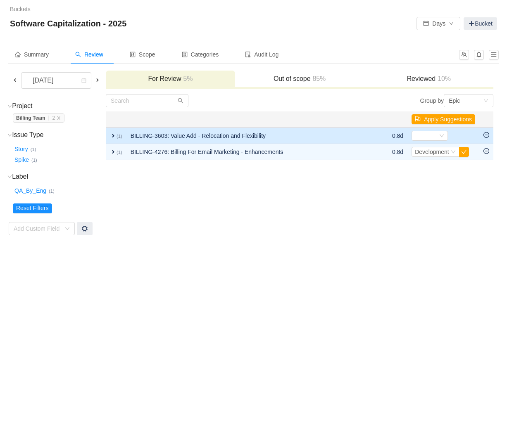
click at [114, 135] on span "expand" at bounding box center [113, 136] width 7 height 7
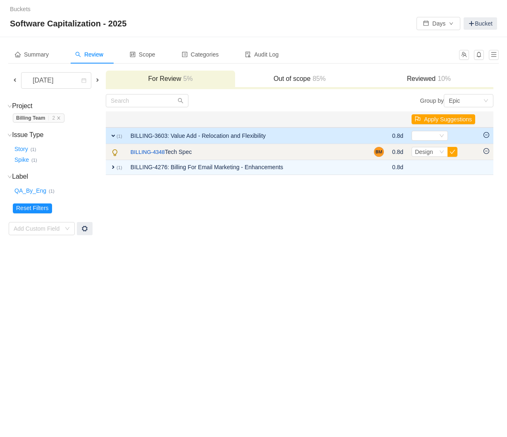
click at [485, 152] on icon "icon: minus-circle" at bounding box center [486, 151] width 6 height 6
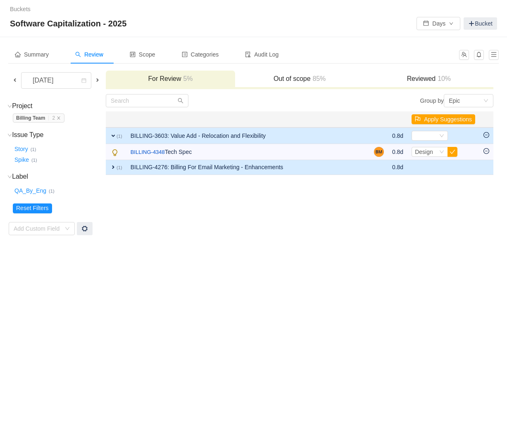
click at [113, 168] on span "expand" at bounding box center [113, 167] width 7 height 7
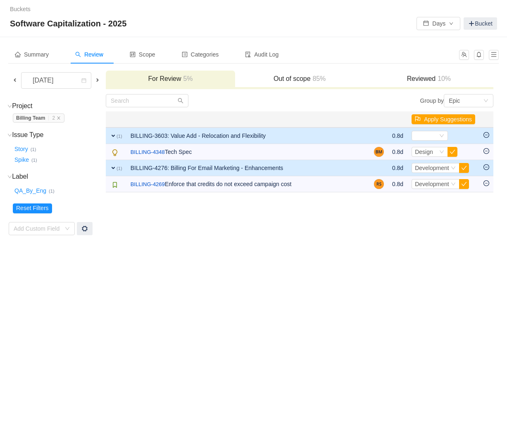
click at [274, 78] on h3 "Out of scope 85%" at bounding box center [299, 79] width 121 height 8
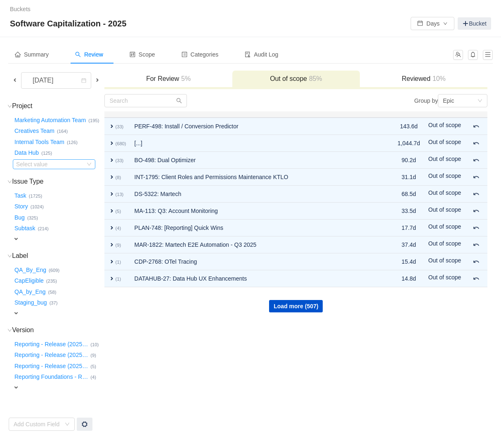
click at [44, 163] on div "Select value" at bounding box center [48, 164] width 65 height 8
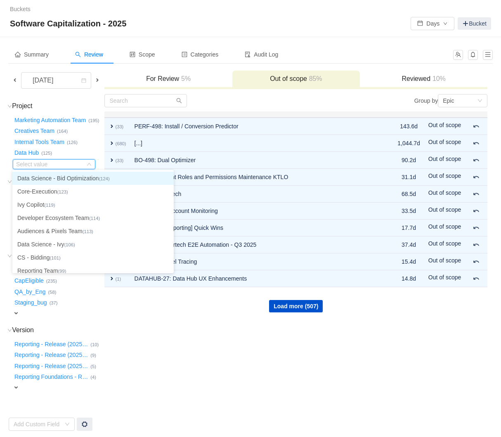
type input "b"
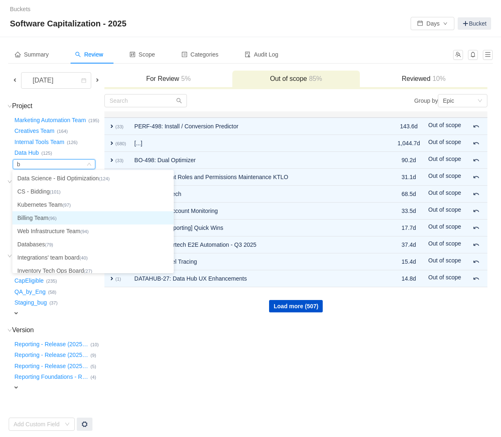
click at [61, 220] on li "Billing Team (96)" at bounding box center [92, 217] width 161 height 13
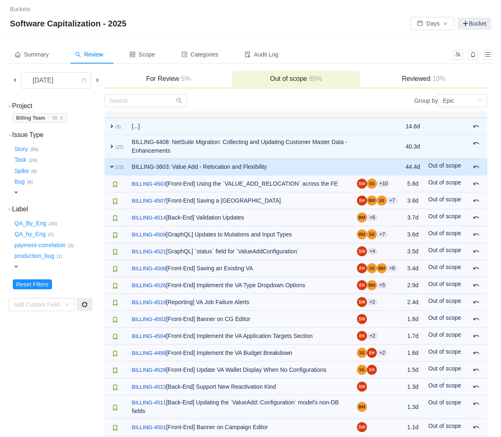
click at [435, 80] on span "10%" at bounding box center [438, 78] width 15 height 7
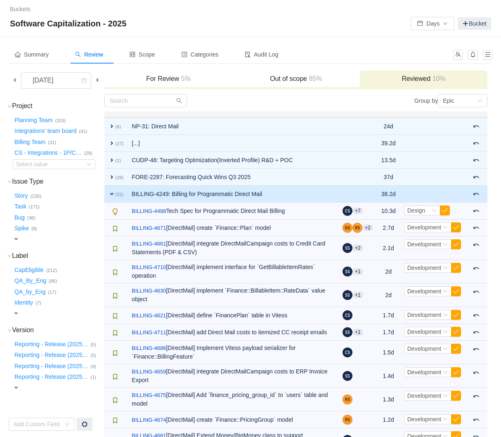
click at [98, 79] on span at bounding box center [97, 80] width 7 height 7
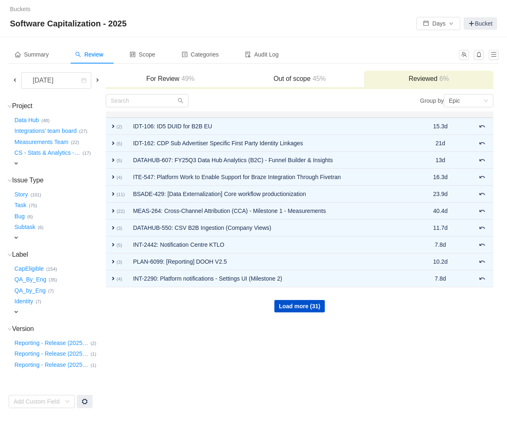
click at [17, 161] on span "expand" at bounding box center [16, 163] width 7 height 7
click at [19, 162] on div "Select value" at bounding box center [48, 164] width 65 height 8
type input "bill"
click at [17, 163] on input "bill" at bounding box center [50, 164] width 69 height 9
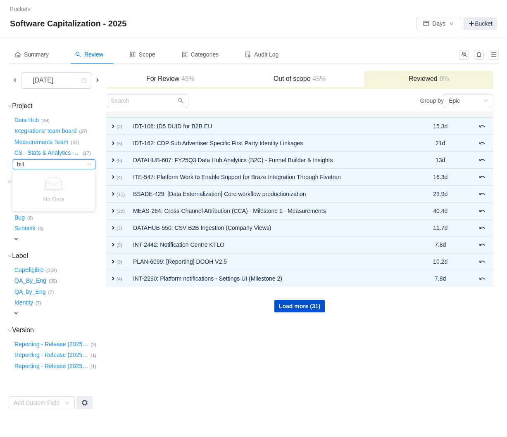
click at [17, 163] on input "bill" at bounding box center [50, 164] width 69 height 9
click at [189, 73] on div "For Review 49%" at bounding box center [170, 80] width 129 height 18
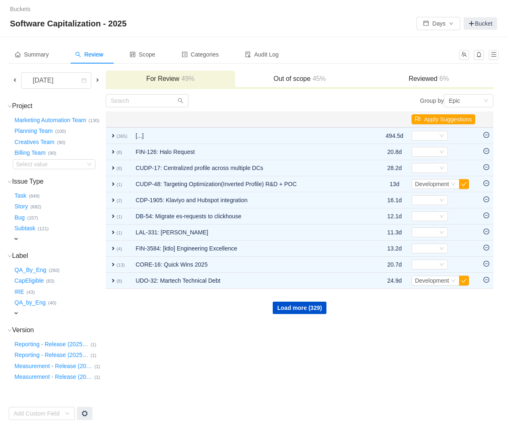
click at [303, 80] on h3 "Out of scope 45%" at bounding box center [299, 79] width 121 height 8
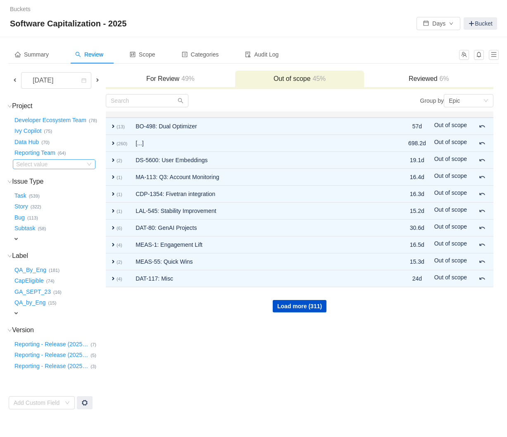
click at [31, 161] on div "Select value" at bounding box center [48, 164] width 65 height 8
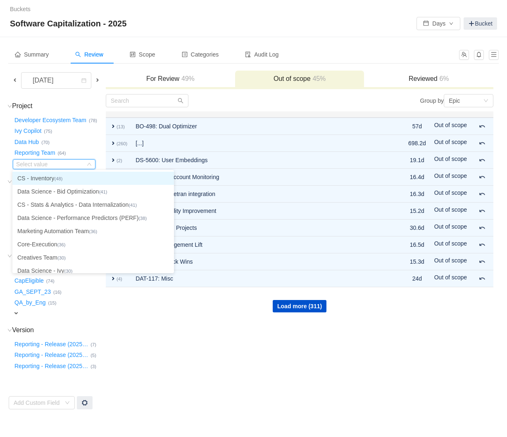
type input "b"
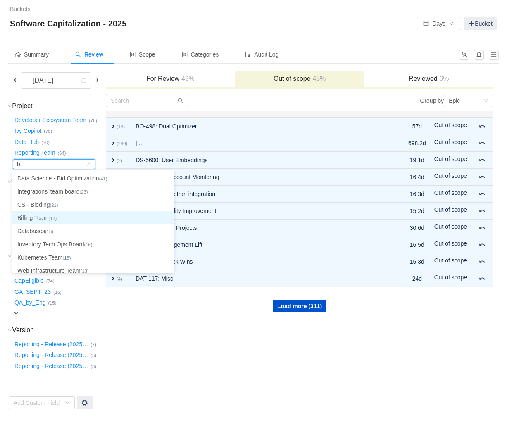
click at [53, 217] on small "(18)" at bounding box center [52, 218] width 8 height 5
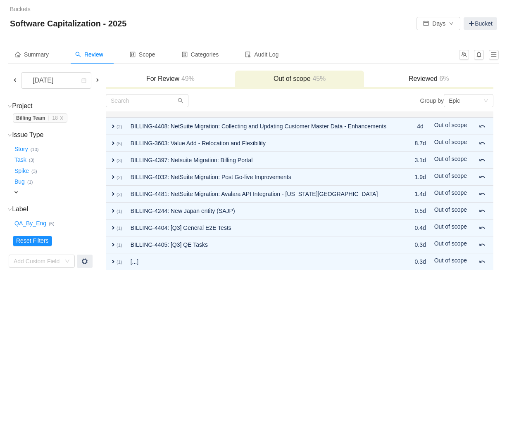
click at [188, 81] on span "49%" at bounding box center [186, 78] width 15 height 7
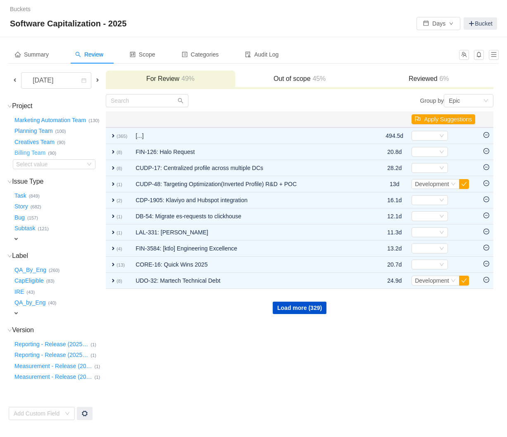
click at [30, 153] on button "Billing Team …" at bounding box center [30, 153] width 35 height 13
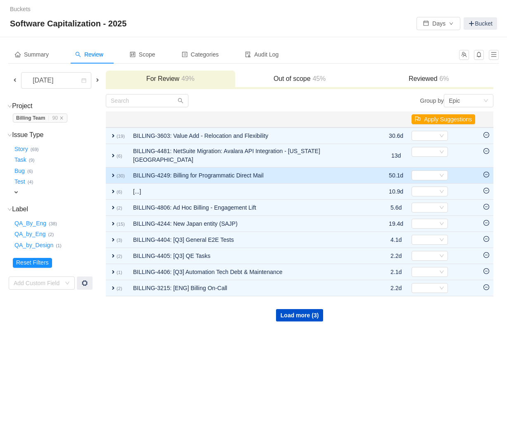
click at [116, 172] on span "expand" at bounding box center [113, 175] width 7 height 7
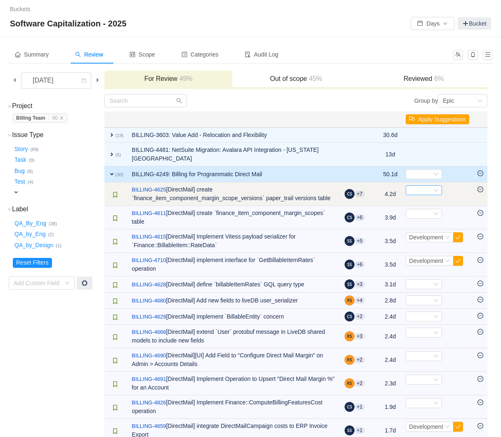
click at [429, 192] on div "Select" at bounding box center [420, 190] width 23 height 9
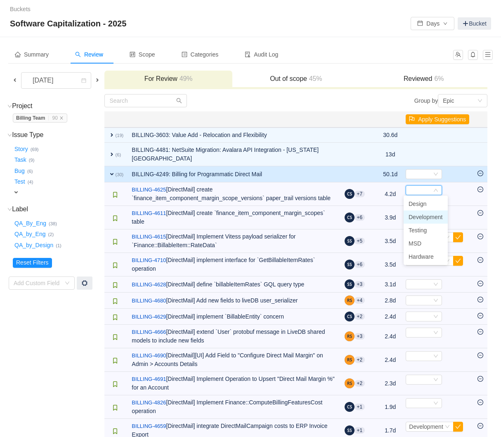
click at [430, 217] on span "Development" at bounding box center [426, 217] width 34 height 7
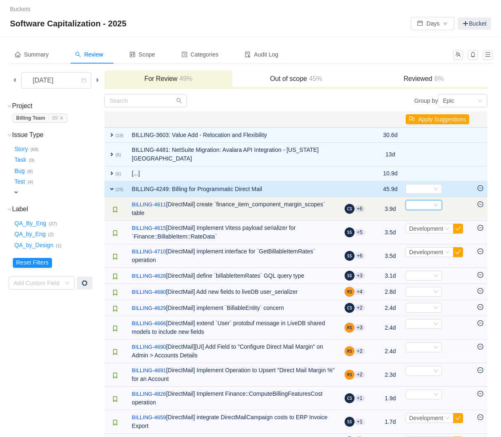
click at [429, 206] on div "Select" at bounding box center [420, 205] width 23 height 9
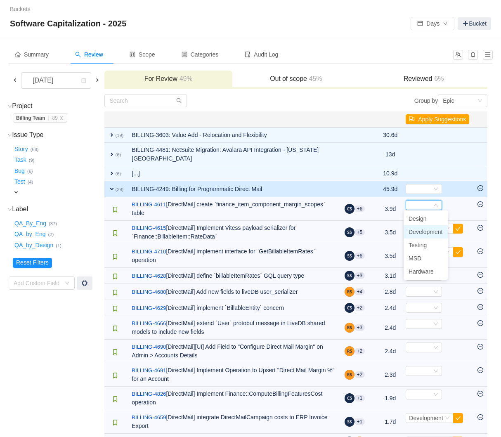
click at [430, 234] on span "Development" at bounding box center [426, 232] width 34 height 7
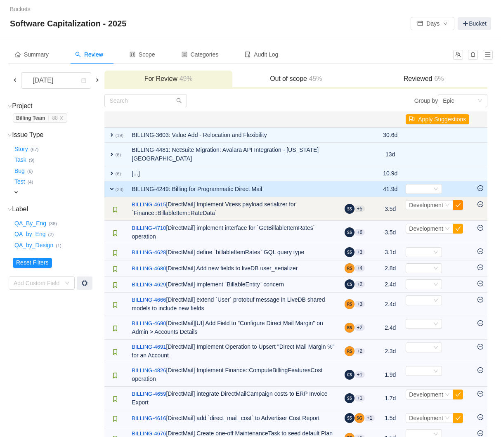
click at [458, 205] on button "button" at bounding box center [458, 205] width 10 height 10
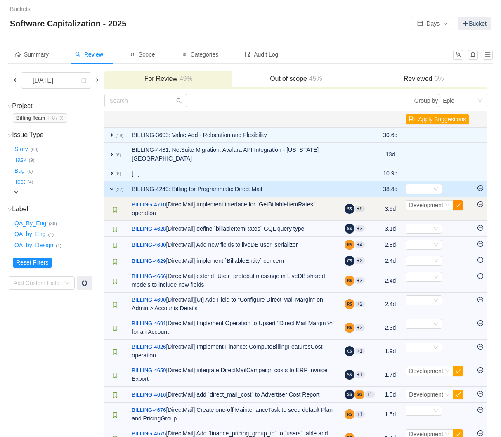
click at [458, 206] on button "button" at bounding box center [458, 205] width 10 height 10
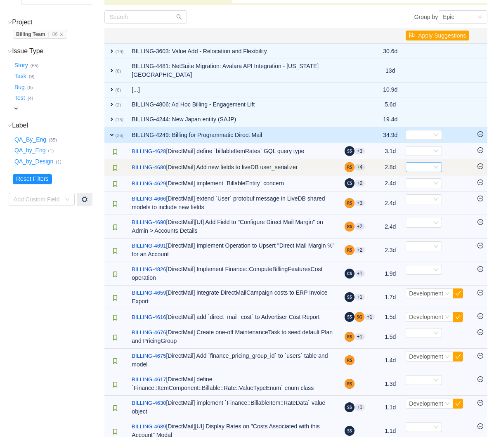
scroll to position [83, 0]
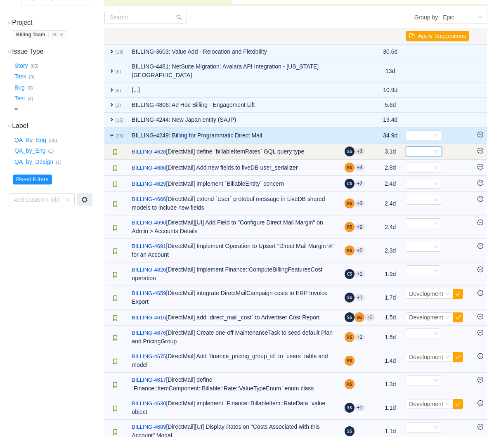
click at [426, 151] on div "Select" at bounding box center [420, 151] width 23 height 9
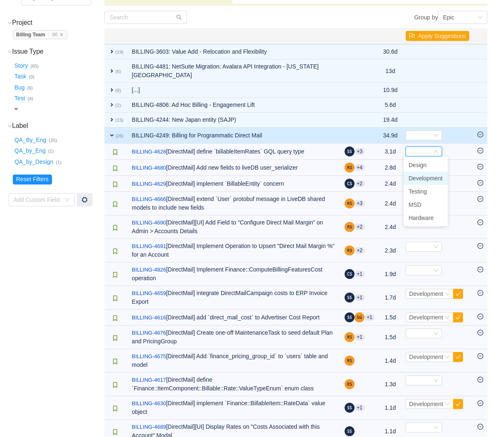
click at [425, 175] on span "Development" at bounding box center [426, 178] width 34 height 7
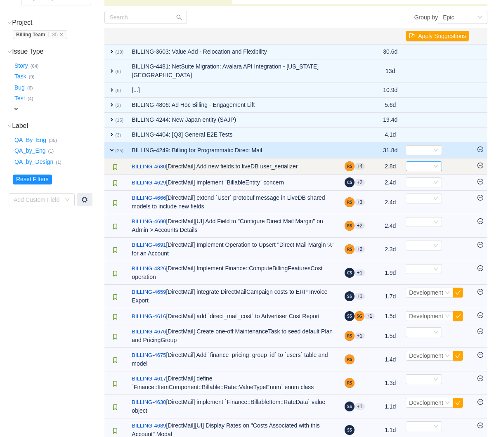
click at [419, 163] on div "Select" at bounding box center [420, 166] width 23 height 9
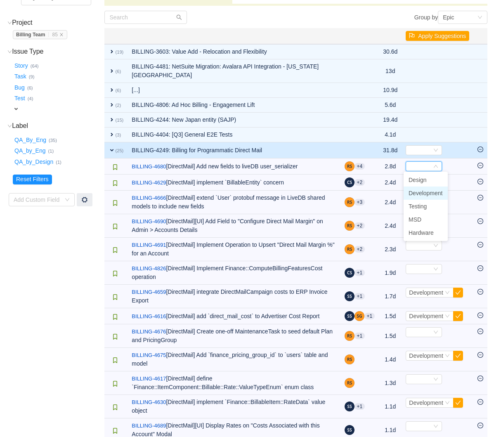
click at [417, 187] on li "Development" at bounding box center [426, 193] width 44 height 13
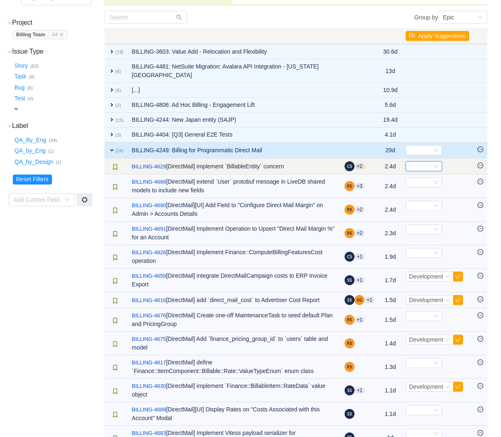
click at [414, 163] on div "Select" at bounding box center [420, 166] width 23 height 9
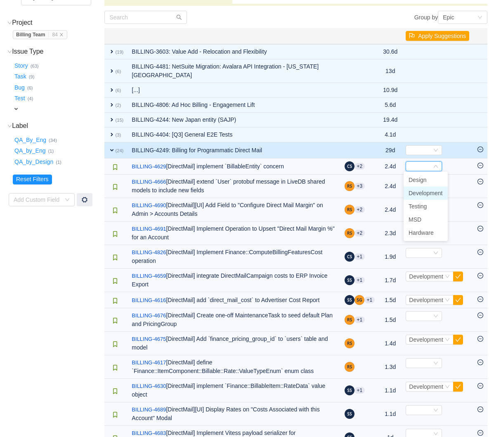
click at [419, 188] on li "Development" at bounding box center [426, 193] width 44 height 13
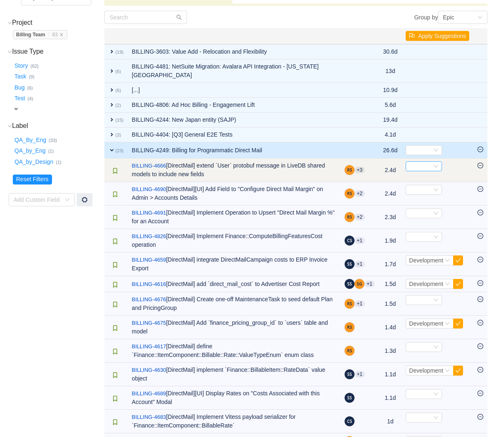
click at [420, 166] on div "Select" at bounding box center [420, 166] width 23 height 9
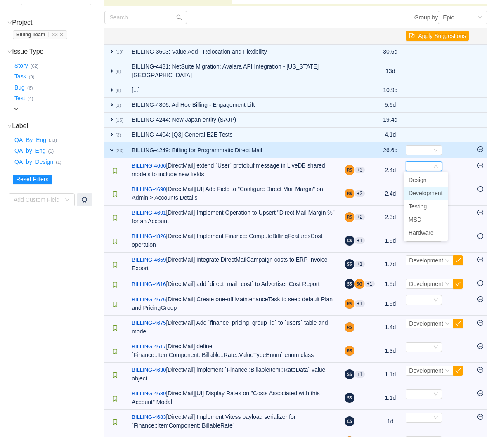
click at [423, 194] on span "Development" at bounding box center [426, 193] width 34 height 7
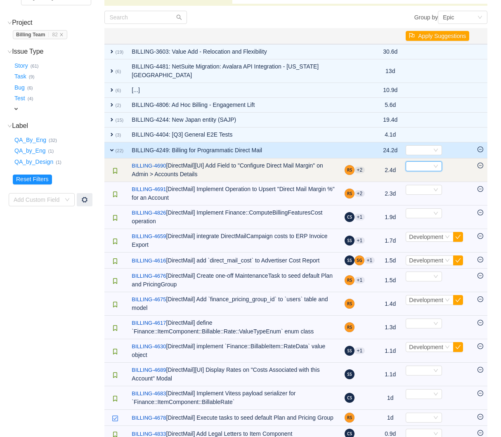
click at [423, 166] on div "Select" at bounding box center [420, 166] width 23 height 9
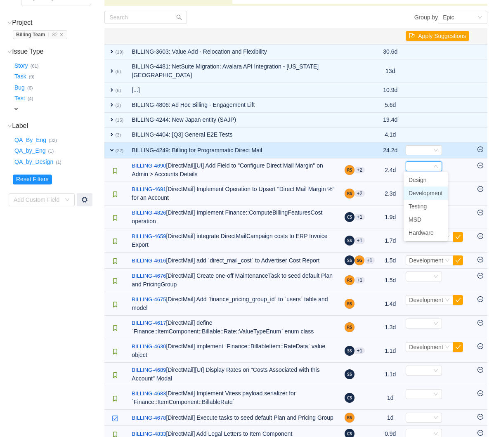
click at [424, 191] on span "Development" at bounding box center [426, 193] width 34 height 7
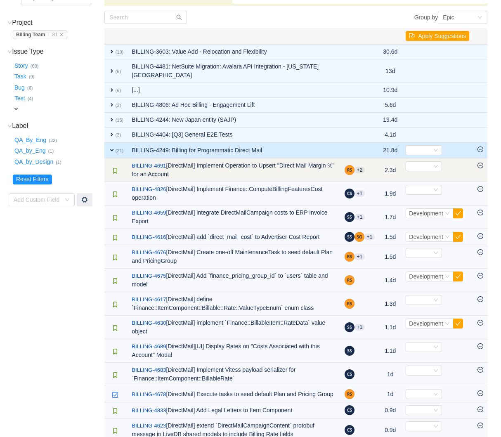
click at [421, 170] on td "Select Out of scope" at bounding box center [438, 171] width 72 height 24
click at [424, 168] on div "Select" at bounding box center [420, 166] width 23 height 9
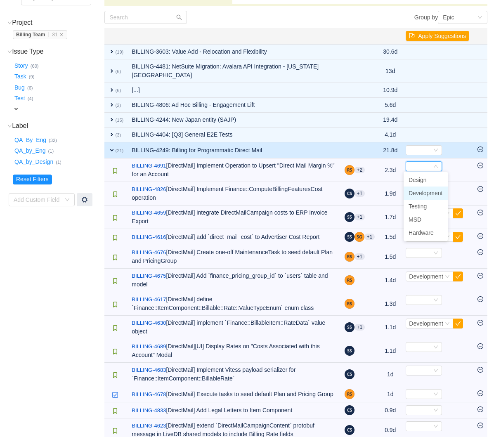
click at [424, 196] on li "Development" at bounding box center [426, 193] width 44 height 13
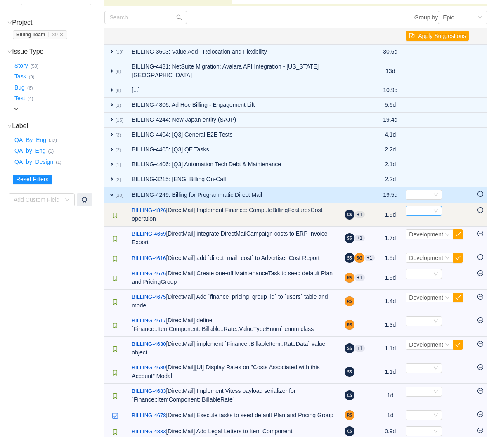
click at [423, 208] on div "Select" at bounding box center [420, 210] width 23 height 9
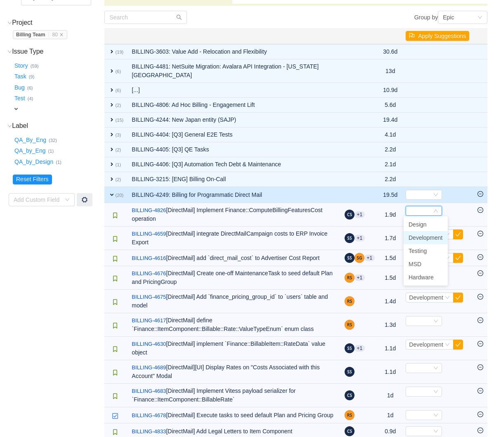
click at [422, 234] on span "Development" at bounding box center [426, 237] width 34 height 7
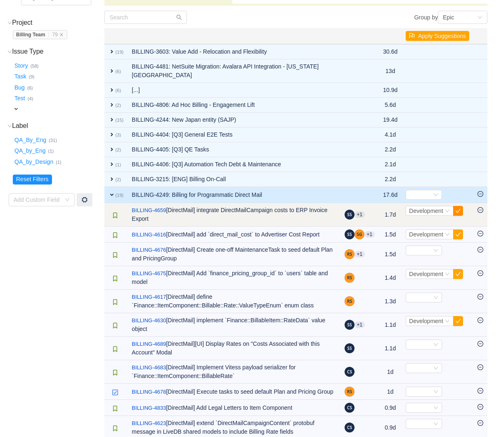
click at [457, 211] on button "button" at bounding box center [458, 211] width 10 height 10
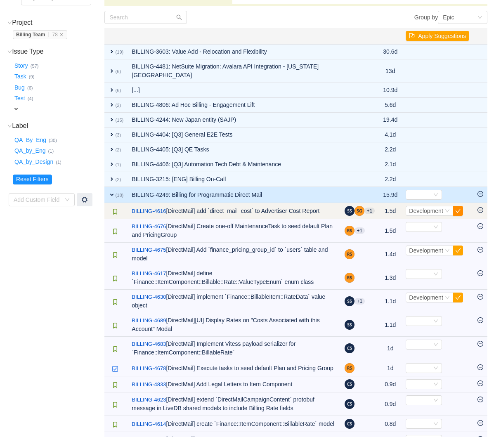
click at [458, 209] on button "button" at bounding box center [458, 211] width 10 height 10
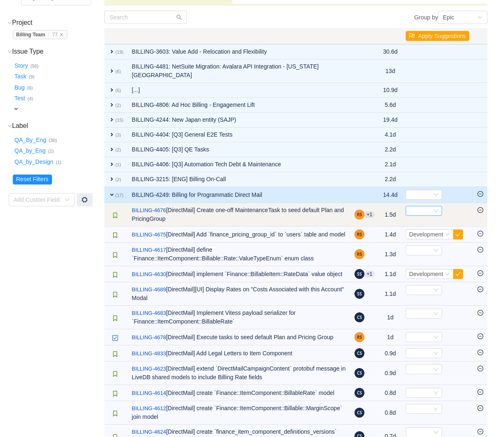
click at [433, 208] on icon "icon: down" at bounding box center [435, 210] width 5 height 5
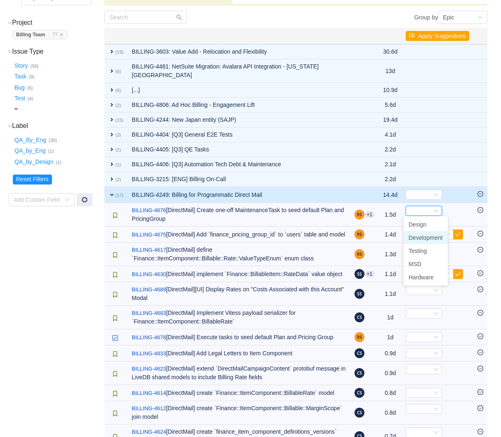
click at [428, 233] on li "Development" at bounding box center [426, 237] width 44 height 13
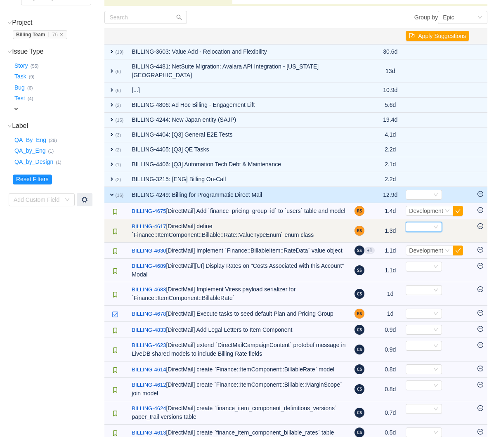
click at [428, 232] on div "Select" at bounding box center [420, 227] width 23 height 9
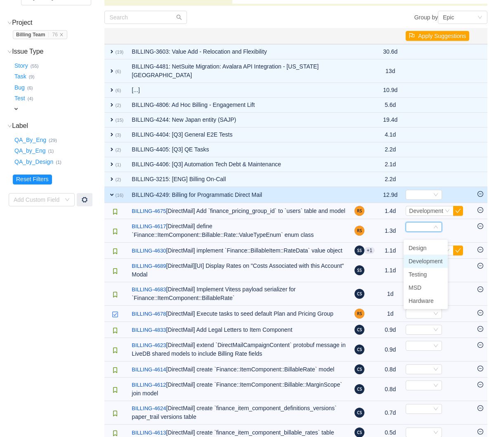
click at [429, 258] on span "Development" at bounding box center [426, 261] width 34 height 7
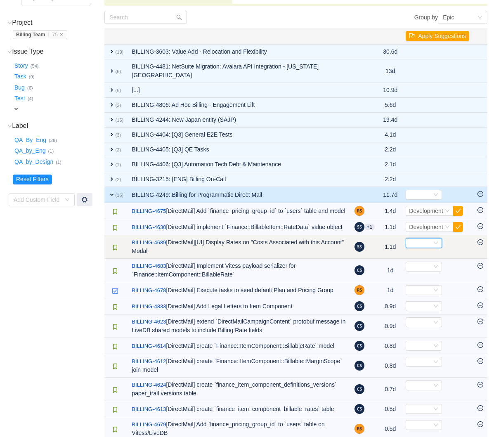
click at [433, 246] on icon "icon: down" at bounding box center [435, 243] width 5 height 5
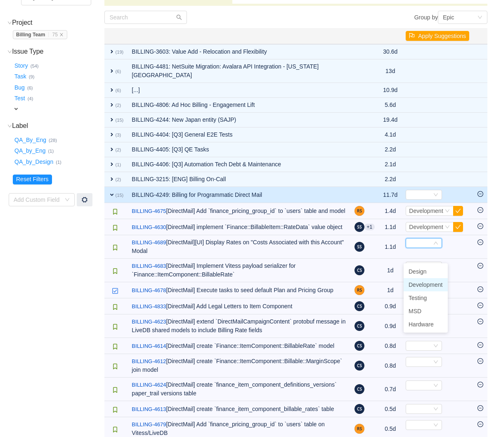
click at [429, 284] on span "Development" at bounding box center [426, 285] width 34 height 7
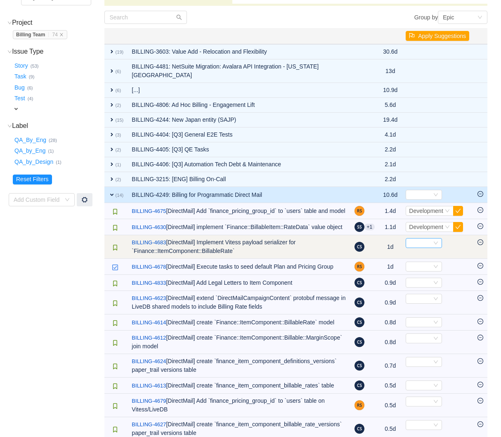
click at [426, 248] on div "Select" at bounding box center [420, 243] width 23 height 9
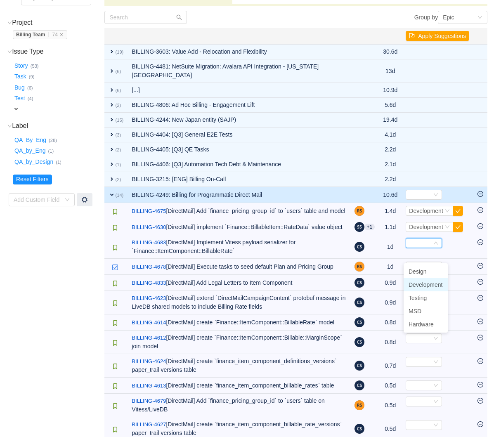
click at [427, 283] on span "Development" at bounding box center [426, 285] width 34 height 7
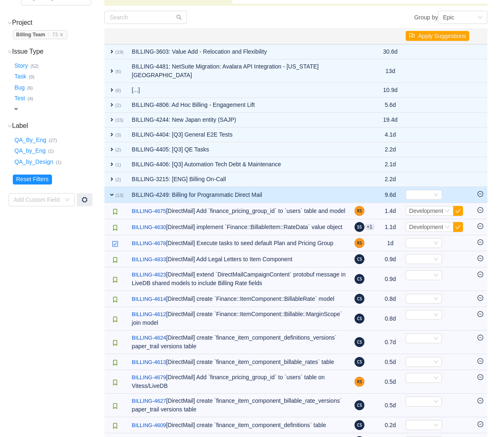
click at [427, 264] on div "Select" at bounding box center [420, 259] width 23 height 9
click at [430, 303] on li "Development" at bounding box center [426, 308] width 44 height 13
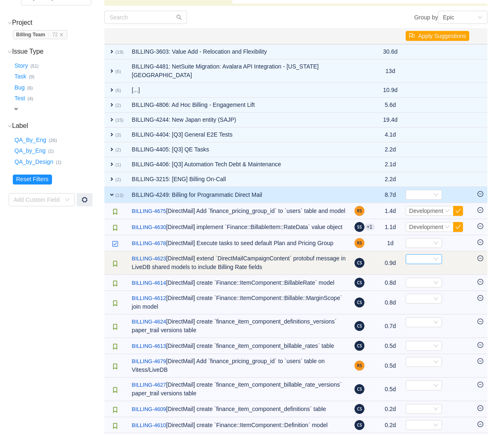
click at [426, 264] on div "Select" at bounding box center [420, 259] width 23 height 9
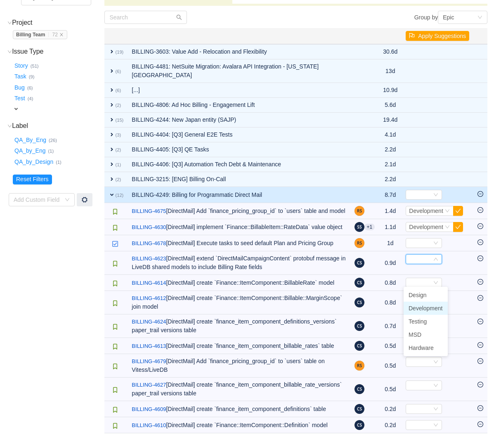
click at [430, 303] on li "Development" at bounding box center [426, 308] width 44 height 13
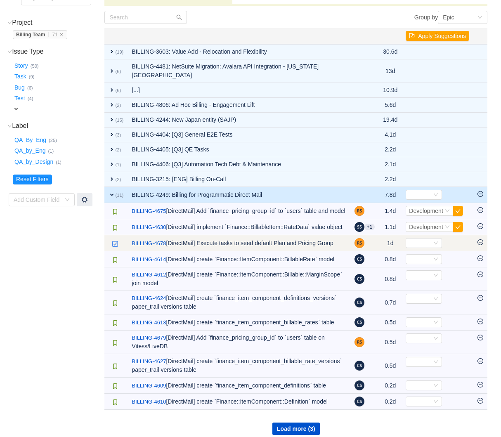
click at [482, 245] on icon "icon: minus-circle" at bounding box center [481, 242] width 6 height 6
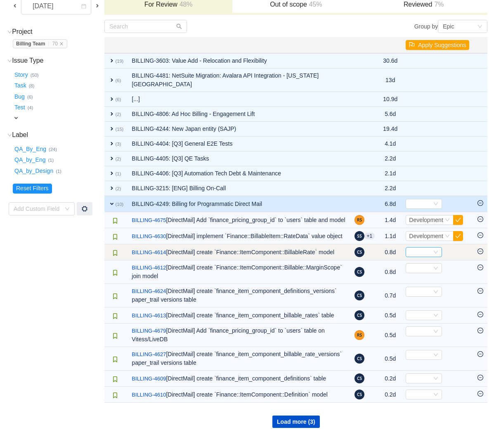
click at [426, 257] on div "Select" at bounding box center [420, 252] width 23 height 9
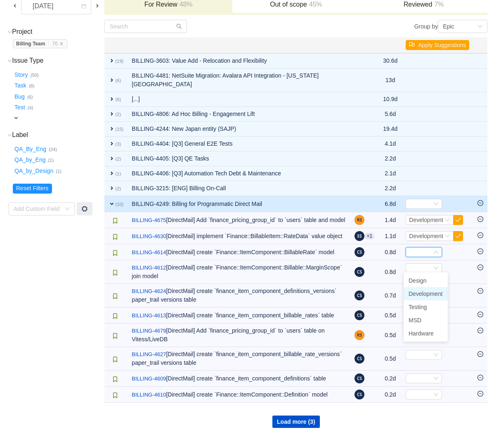
click at [427, 291] on span "Development" at bounding box center [426, 294] width 34 height 7
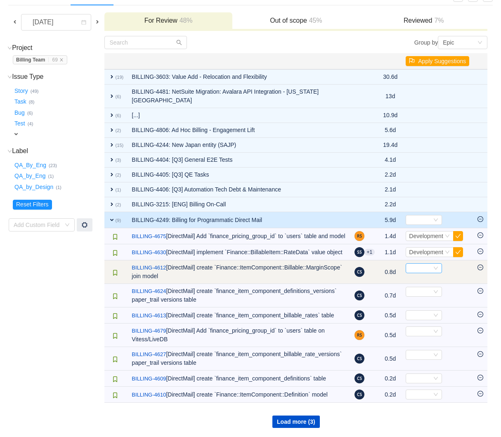
click at [429, 264] on div "Select" at bounding box center [420, 268] width 23 height 9
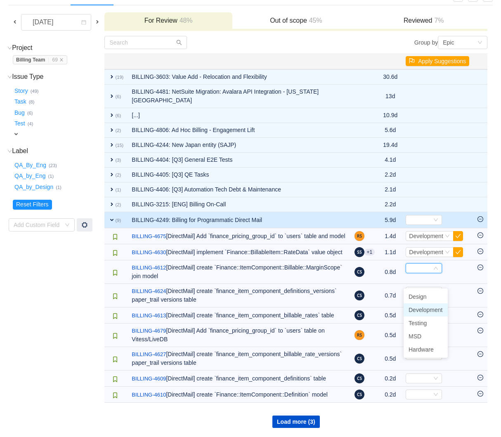
click at [428, 307] on span "Development" at bounding box center [426, 310] width 34 height 7
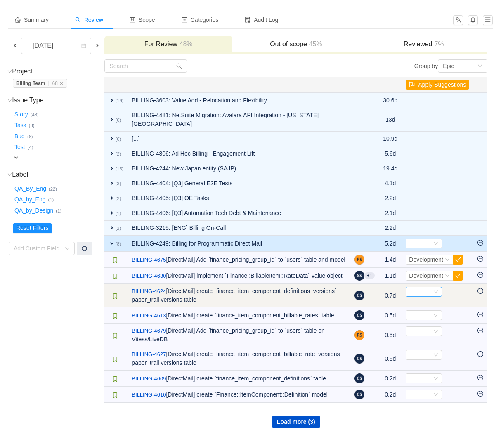
click at [428, 287] on div "Select" at bounding box center [420, 291] width 23 height 9
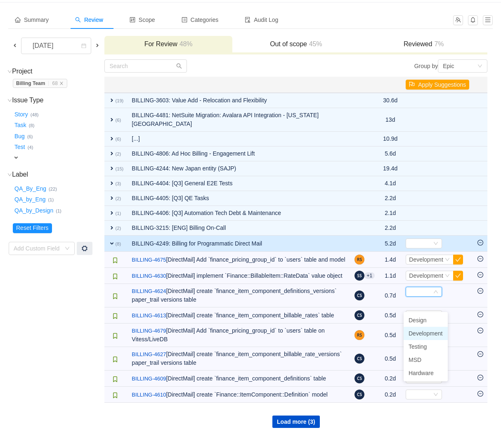
click at [430, 330] on span "Development" at bounding box center [426, 333] width 34 height 7
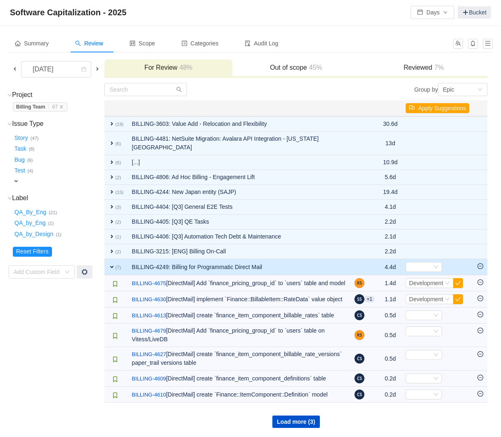
scroll to position [56, 0]
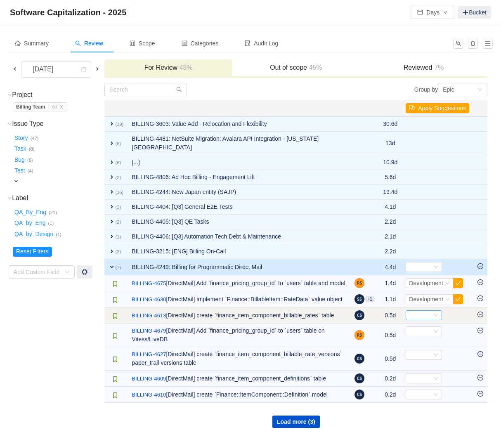
click at [428, 311] on div "Select" at bounding box center [420, 315] width 23 height 9
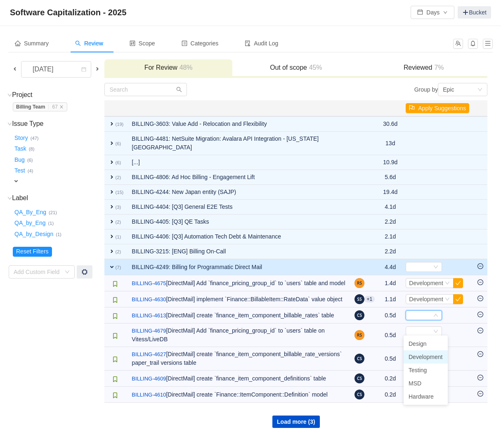
click at [429, 350] on li "Development" at bounding box center [426, 356] width 44 height 13
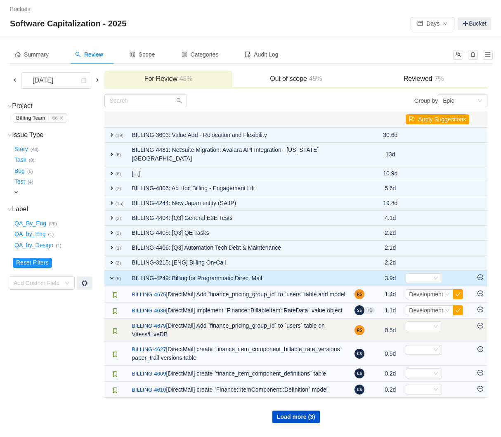
scroll to position [32, 0]
click at [428, 322] on div "Select" at bounding box center [420, 326] width 23 height 9
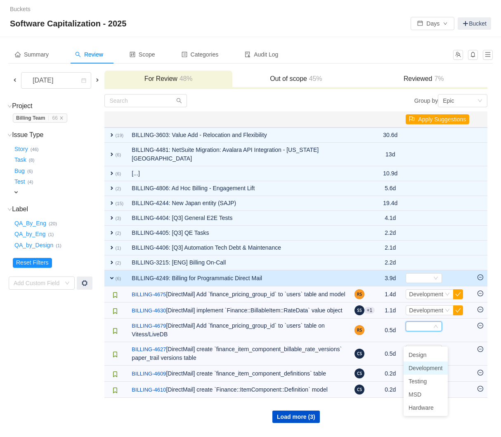
click at [427, 365] on span "Development" at bounding box center [426, 368] width 34 height 7
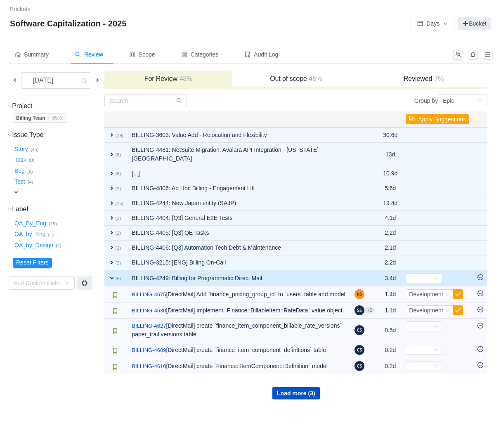
scroll to position [9, 0]
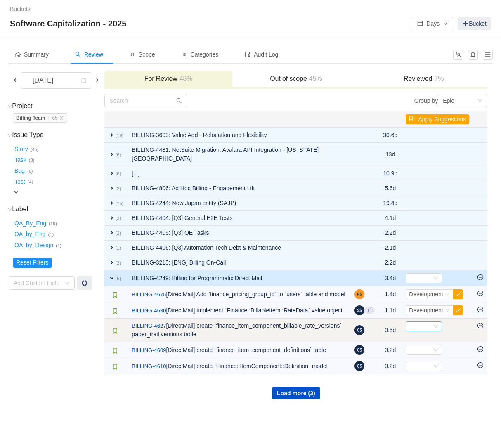
click at [427, 329] on div "Select" at bounding box center [420, 326] width 23 height 9
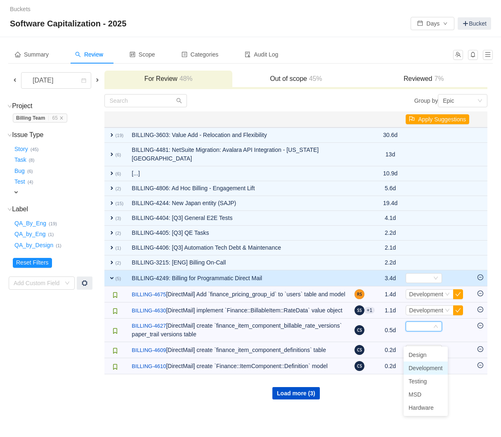
click at [430, 362] on li "Development" at bounding box center [426, 368] width 44 height 13
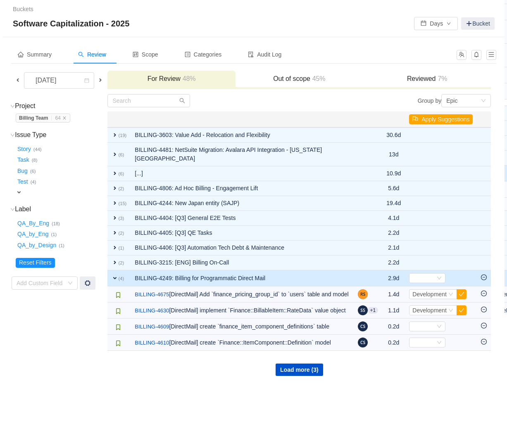
scroll to position [0, 0]
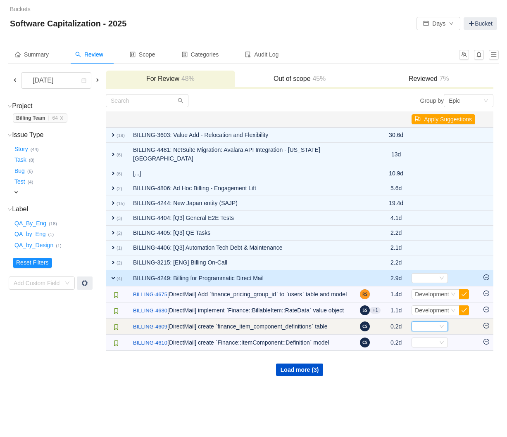
click at [430, 331] on div "Select" at bounding box center [425, 326] width 23 height 9
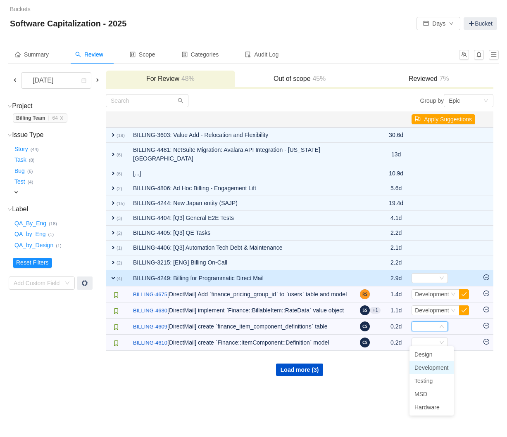
click at [434, 365] on span "Development" at bounding box center [431, 368] width 34 height 7
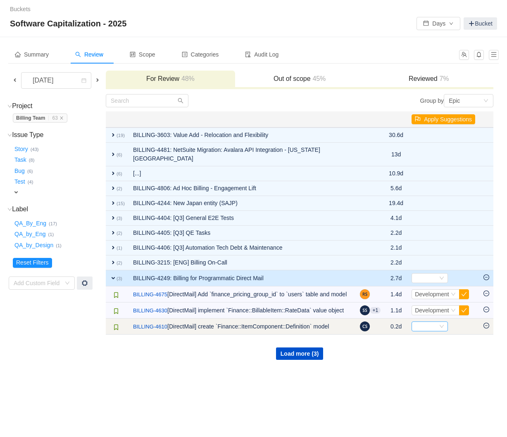
click at [431, 331] on div "Select" at bounding box center [425, 326] width 23 height 9
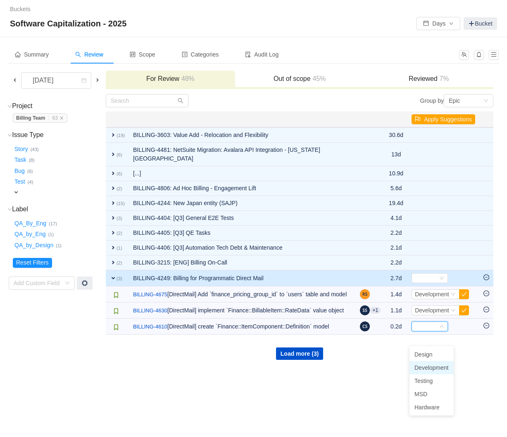
click at [431, 363] on li "Development" at bounding box center [431, 367] width 44 height 13
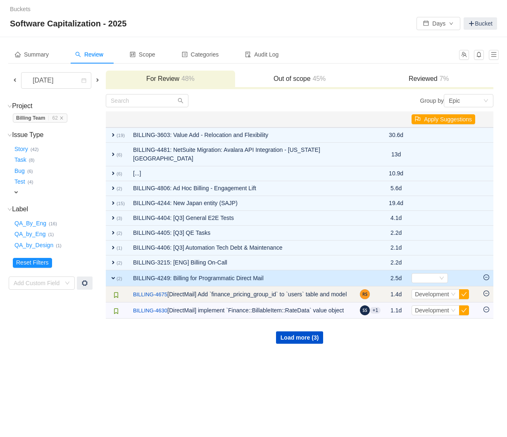
click at [484, 295] on icon "icon: minus-circle" at bounding box center [486, 294] width 6 height 6
click at [461, 293] on button "button" at bounding box center [464, 294] width 10 height 10
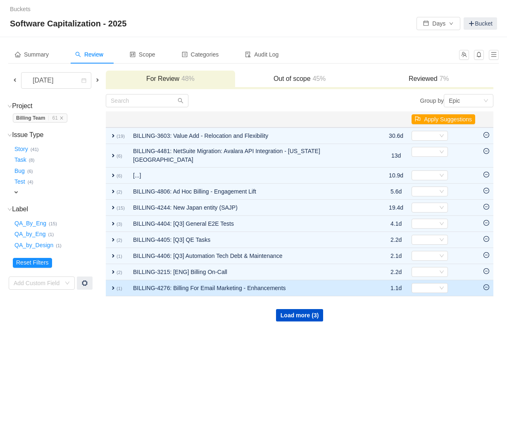
click at [120, 281] on td "expand (1)" at bounding box center [117, 288] width 23 height 16
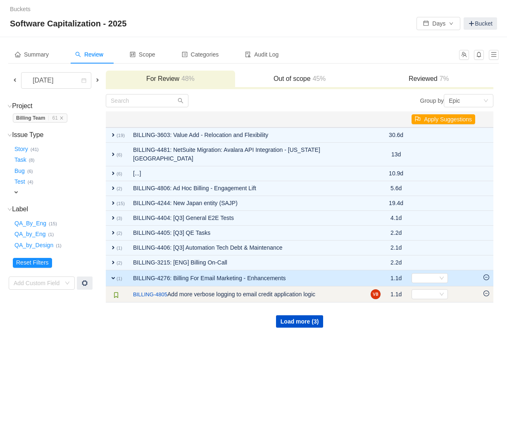
click at [488, 291] on icon "icon: minus-circle" at bounding box center [486, 294] width 6 height 6
click at [462, 294] on button "button" at bounding box center [464, 294] width 10 height 10
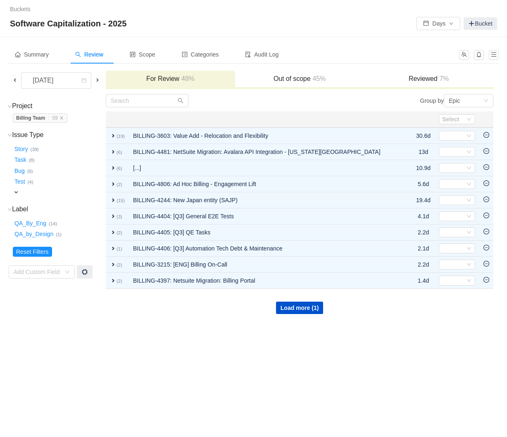
click at [310, 76] on h3 "Out of scope 45%" at bounding box center [299, 79] width 121 height 8
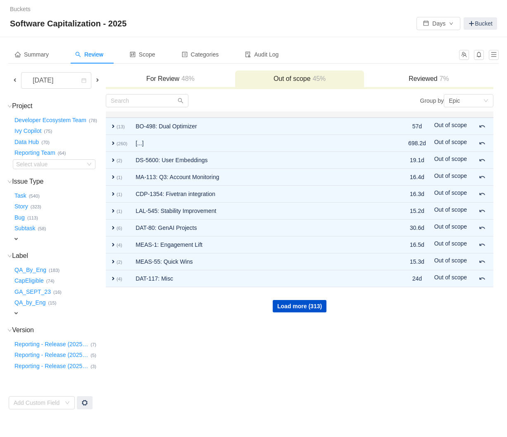
click at [420, 83] on div "Reviewed 7%" at bounding box center [428, 80] width 129 height 18
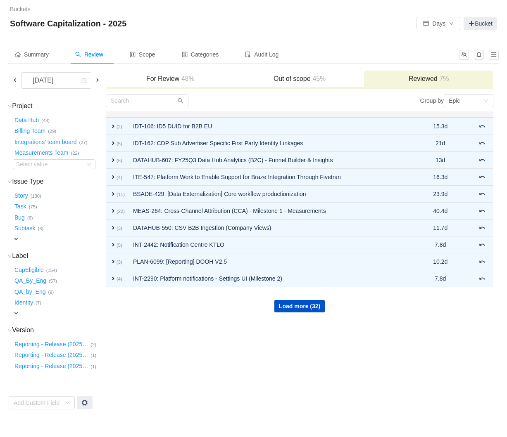
click at [312, 84] on div "Out of scope 45%" at bounding box center [299, 80] width 129 height 18
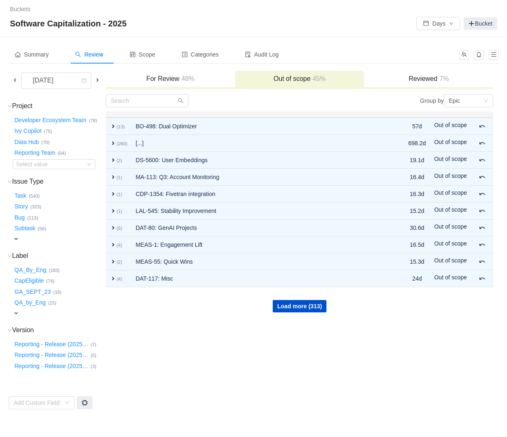
click at [194, 79] on span "48%" at bounding box center [186, 78] width 15 height 7
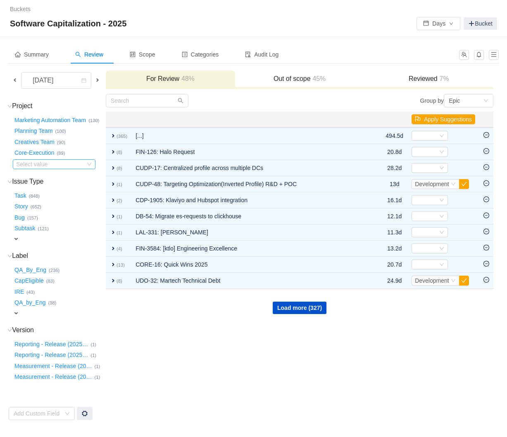
click at [89, 163] on icon "icon: down" at bounding box center [89, 164] width 5 height 5
type input "billin"
click at [36, 181] on li "Billing Team (59)" at bounding box center [53, 178] width 83 height 13
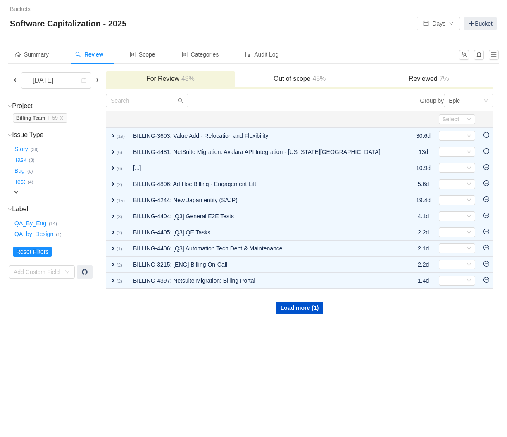
click at [14, 78] on span at bounding box center [15, 80] width 7 height 7
